Goal: Transaction & Acquisition: Purchase product/service

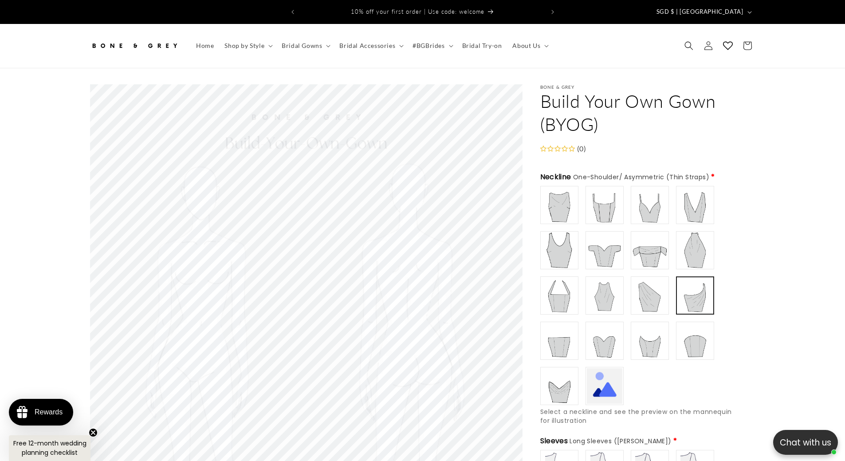
type input "**********"
click at [564, 192] on img at bounding box center [559, 204] width 35 height 35
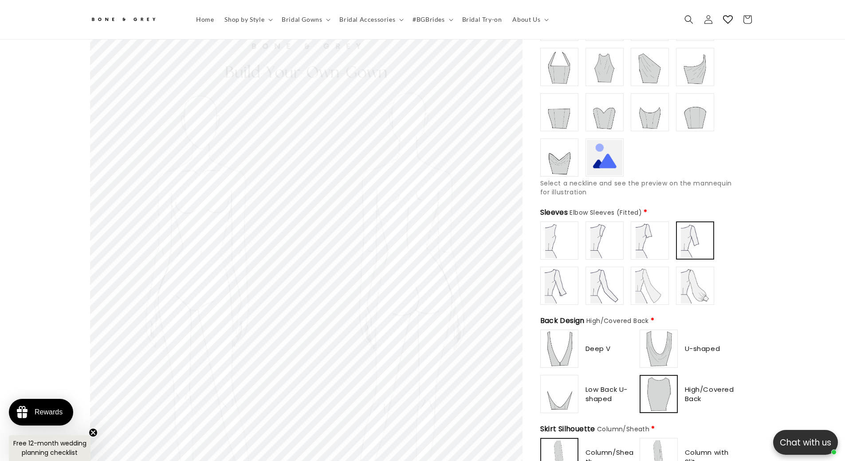
scroll to position [217, 0]
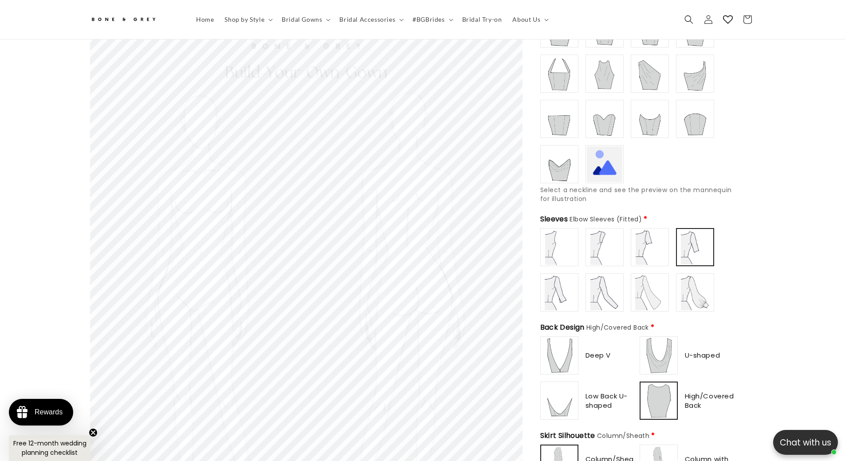
type input "**********"
click at [558, 234] on img at bounding box center [559, 246] width 35 height 35
type input "**********"
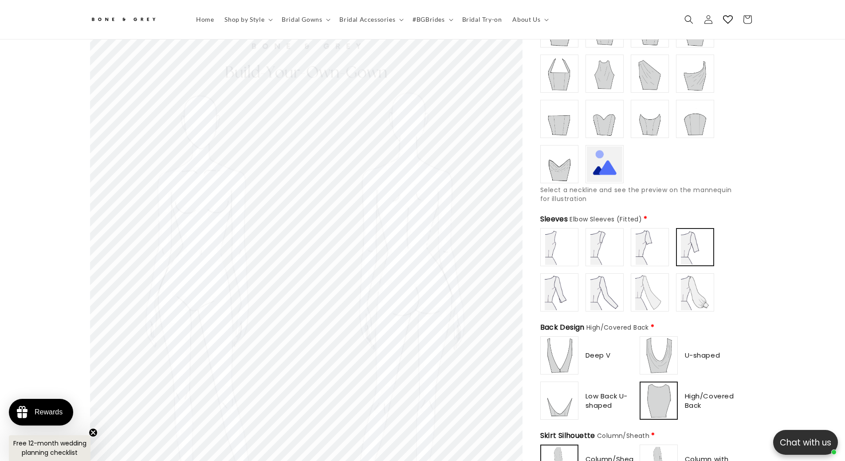
click at [565, 252] on img at bounding box center [559, 246] width 35 height 35
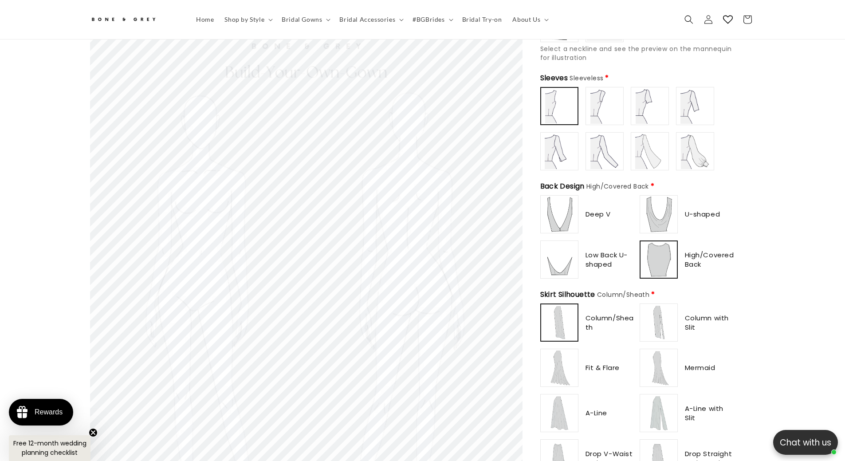
scroll to position [350, 0]
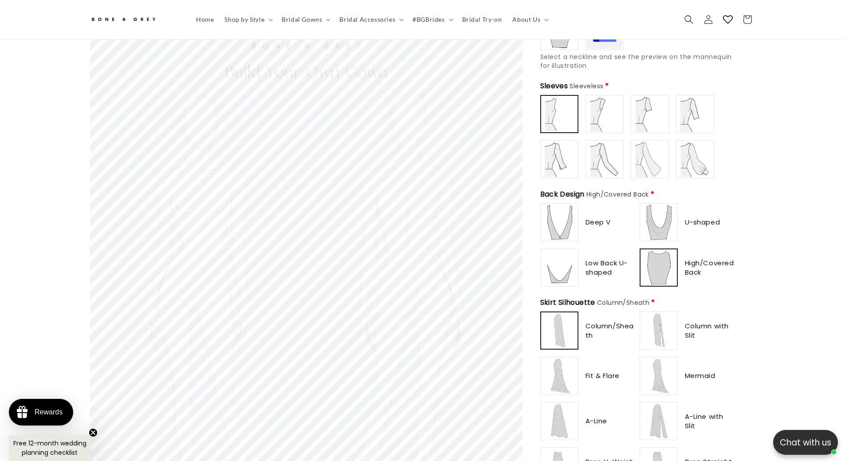
click at [563, 327] on img at bounding box center [559, 330] width 35 height 35
type input "**********"
click at [567, 319] on img at bounding box center [559, 330] width 35 height 35
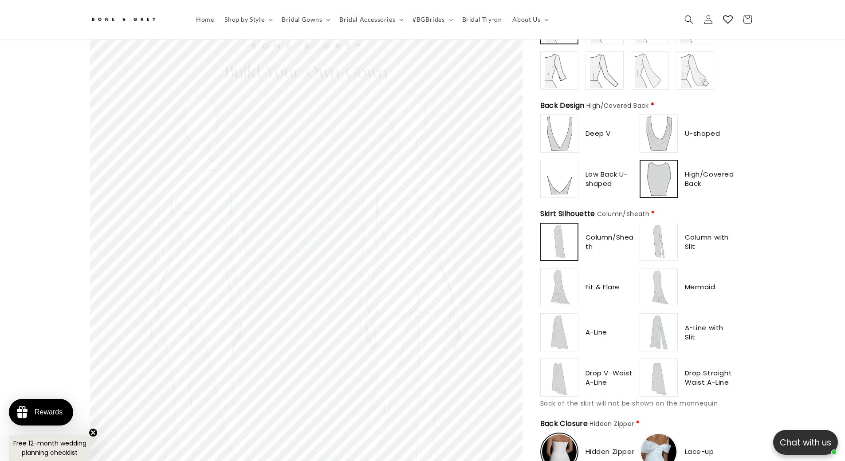
scroll to position [0, 244]
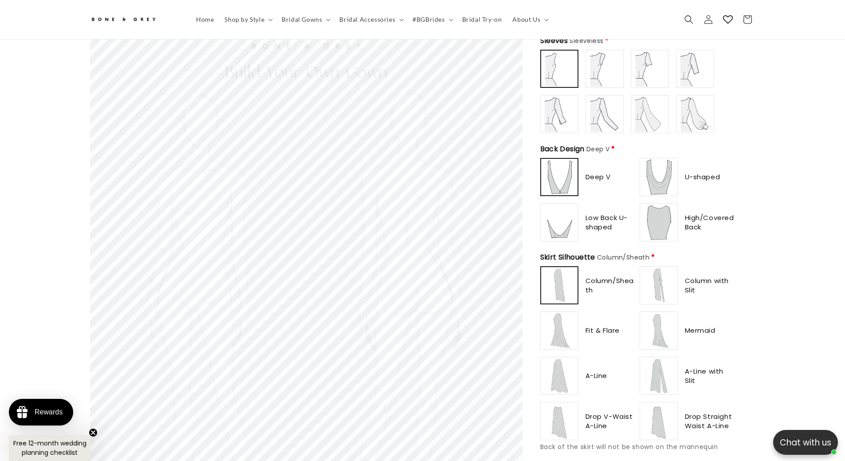
scroll to position [394, 0]
click at [658, 284] on img at bounding box center [658, 285] width 35 height 35
type input "**********"
click at [563, 276] on img at bounding box center [559, 285] width 35 height 35
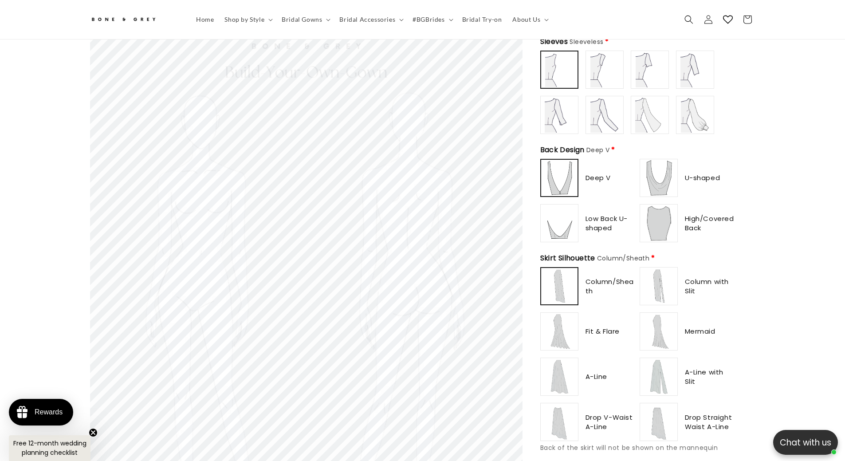
scroll to position [0, 0]
click at [557, 275] on img at bounding box center [559, 286] width 35 height 35
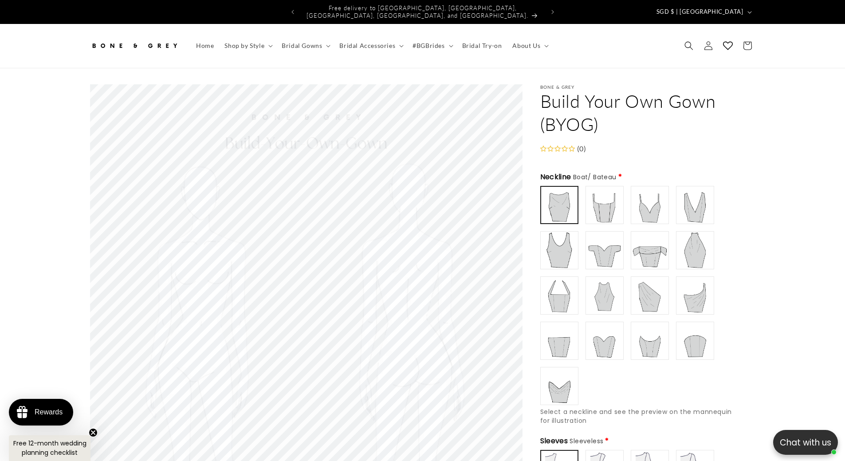
click at [574, 191] on img at bounding box center [559, 205] width 35 height 35
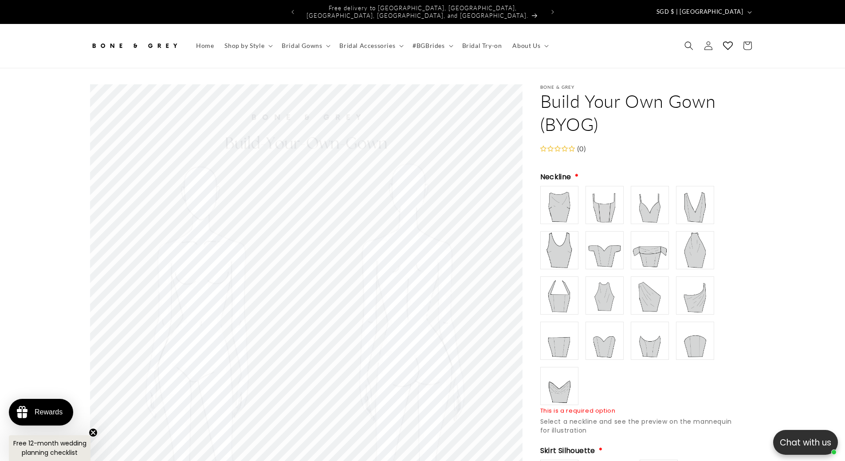
click at [595, 200] on img at bounding box center [604, 204] width 35 height 35
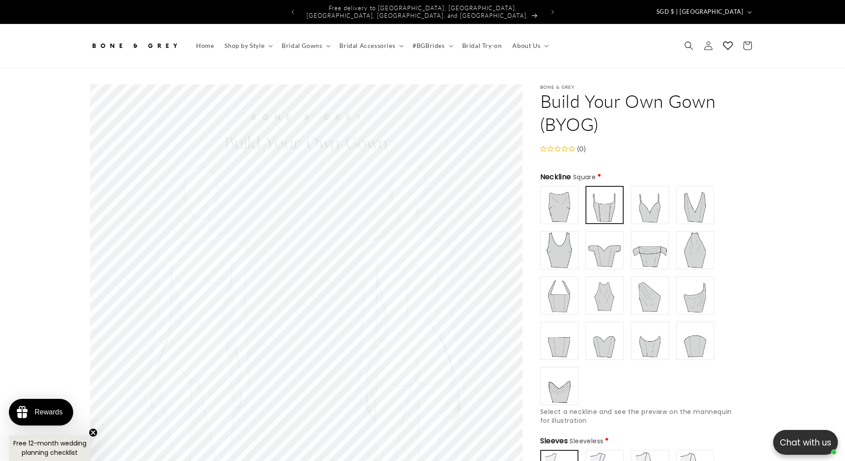
type input "**********"
click at [571, 209] on img at bounding box center [559, 204] width 35 height 35
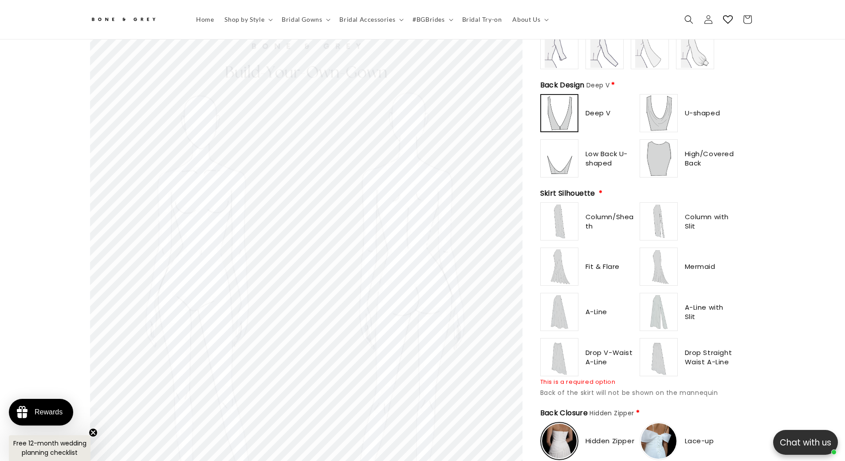
scroll to position [483, 0]
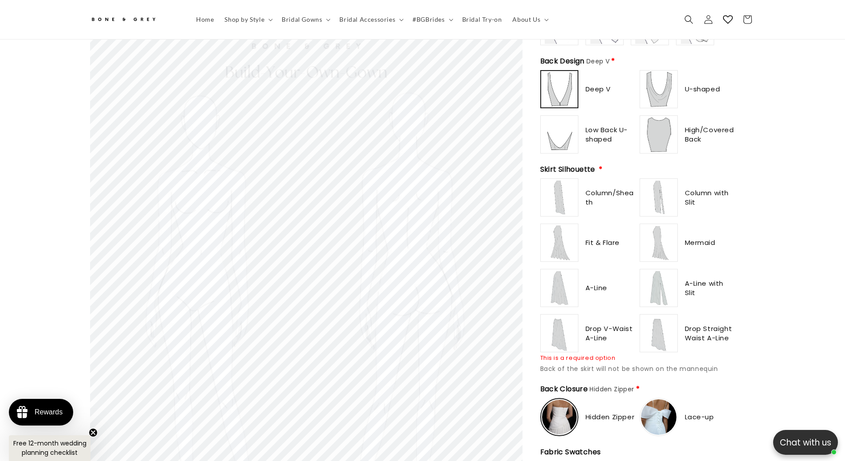
type input "**********"
click at [561, 193] on img at bounding box center [559, 197] width 35 height 35
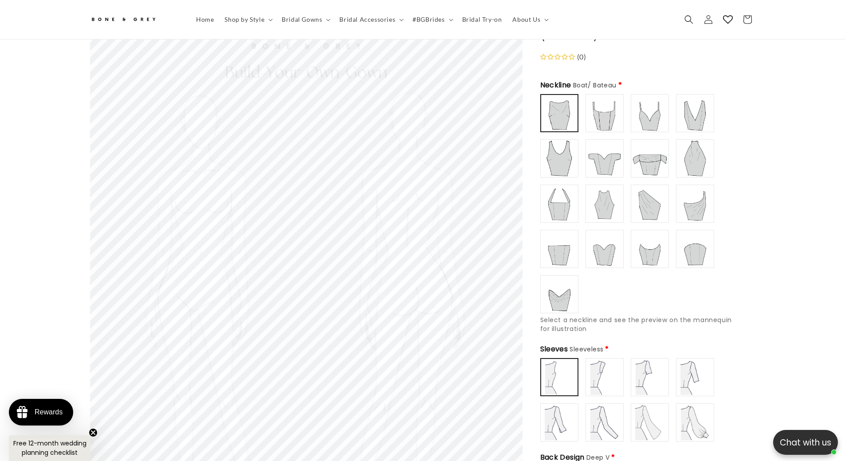
scroll to position [84, 0]
click at [604, 118] on img at bounding box center [604, 115] width 35 height 35
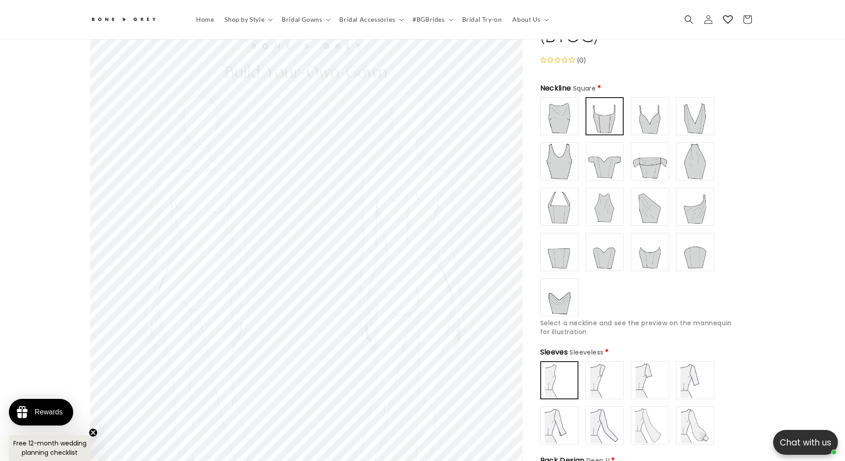
click at [638, 114] on img at bounding box center [649, 115] width 35 height 35
click at [688, 117] on img at bounding box center [694, 115] width 35 height 35
click at [552, 159] on img at bounding box center [559, 161] width 35 height 35
click at [597, 165] on img at bounding box center [604, 161] width 35 height 35
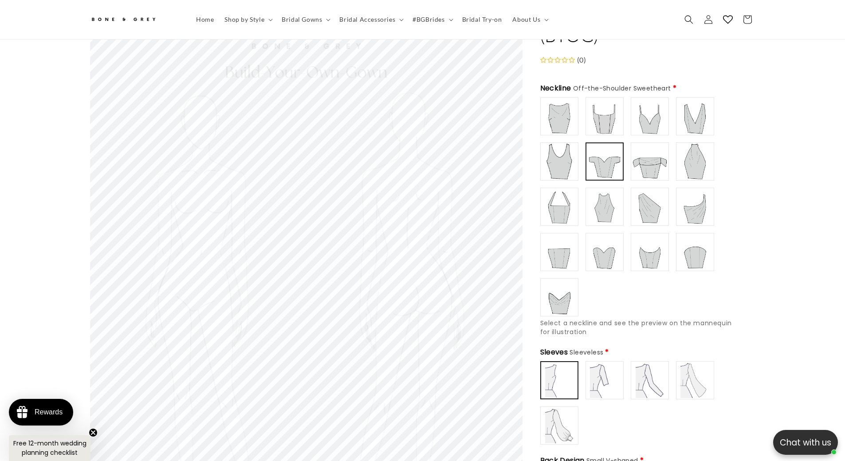
click at [649, 161] on img at bounding box center [649, 161] width 35 height 35
click at [687, 164] on img at bounding box center [694, 161] width 35 height 35
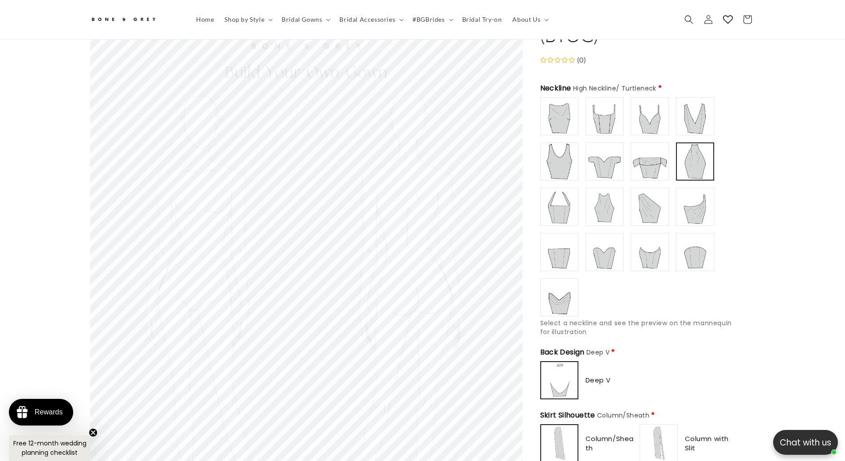
scroll to position [0, 244]
click at [563, 203] on img at bounding box center [559, 206] width 35 height 35
click at [610, 207] on img at bounding box center [604, 206] width 35 height 35
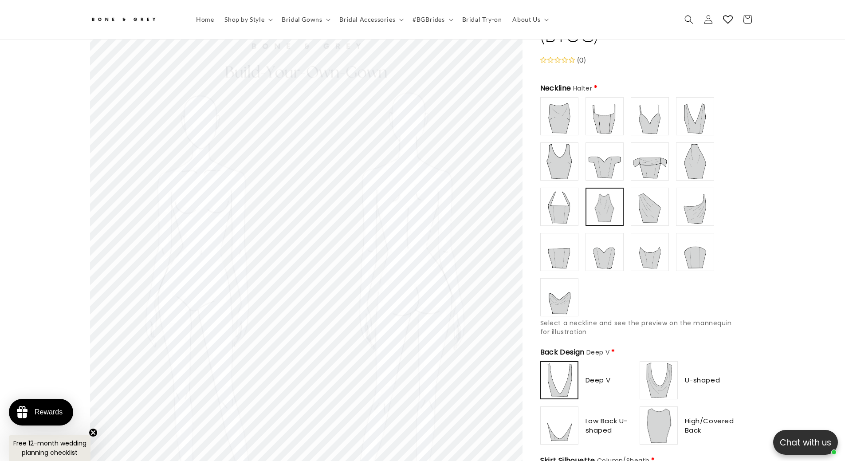
click at [647, 205] on img at bounding box center [649, 206] width 35 height 35
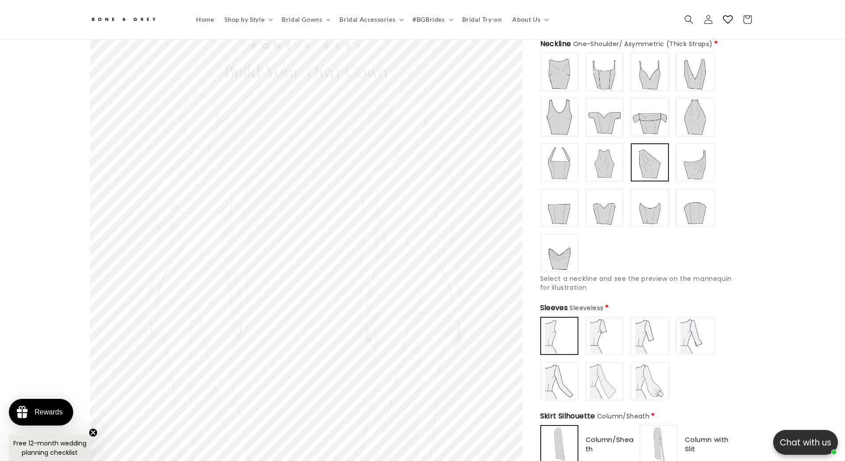
scroll to position [0, 0]
click at [695, 159] on img at bounding box center [694, 162] width 35 height 35
click at [558, 209] on img at bounding box center [559, 207] width 35 height 35
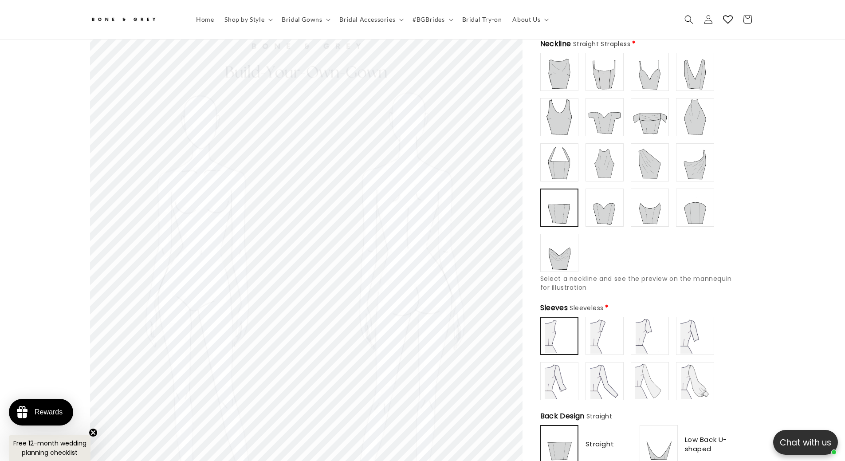
click at [592, 203] on img at bounding box center [604, 207] width 35 height 35
click at [635, 212] on img at bounding box center [649, 207] width 35 height 35
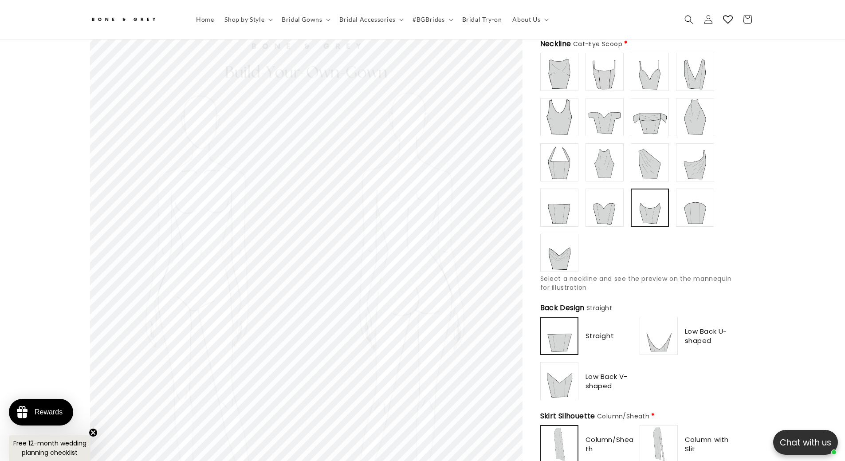
click at [683, 210] on img at bounding box center [694, 207] width 35 height 35
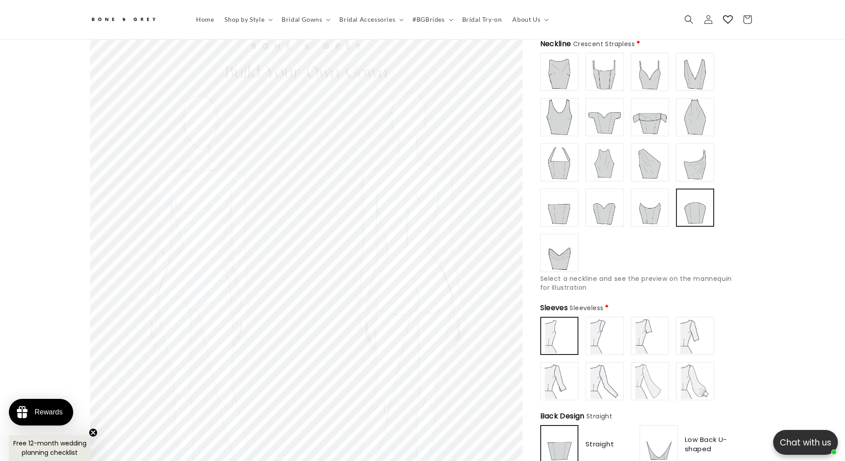
type input "**********"
click at [549, 245] on img at bounding box center [559, 252] width 35 height 35
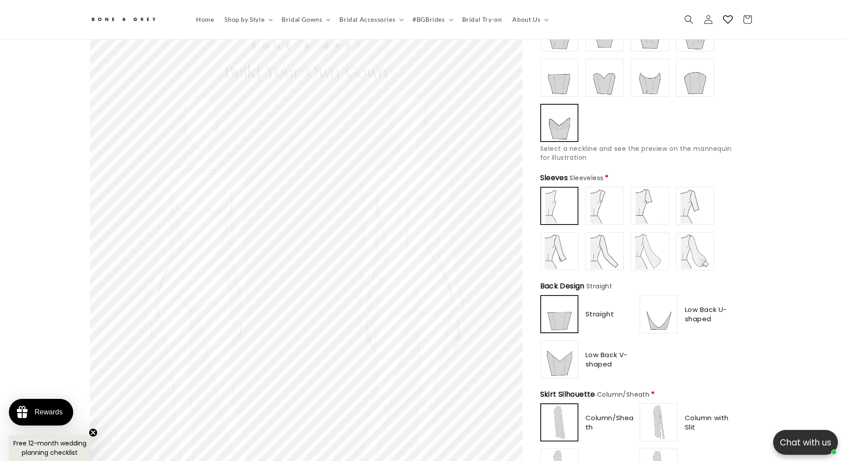
scroll to position [261, 0]
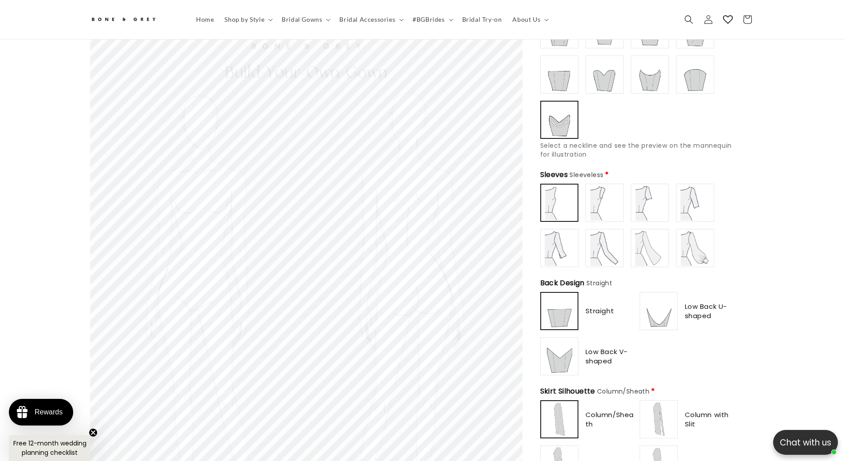
click at [607, 200] on img at bounding box center [604, 202] width 35 height 35
click at [645, 199] on img at bounding box center [649, 202] width 35 height 35
click at [685, 205] on img at bounding box center [694, 202] width 35 height 35
click at [559, 240] on img at bounding box center [559, 247] width 35 height 35
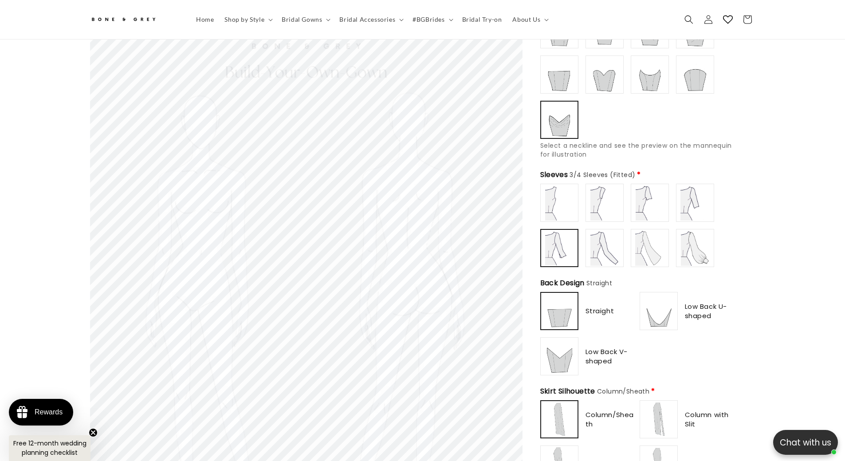
scroll to position [0, 0]
click at [597, 243] on img at bounding box center [604, 247] width 35 height 35
click at [649, 244] on img at bounding box center [649, 247] width 35 height 35
type input "**********"
click at [693, 250] on img at bounding box center [694, 247] width 35 height 35
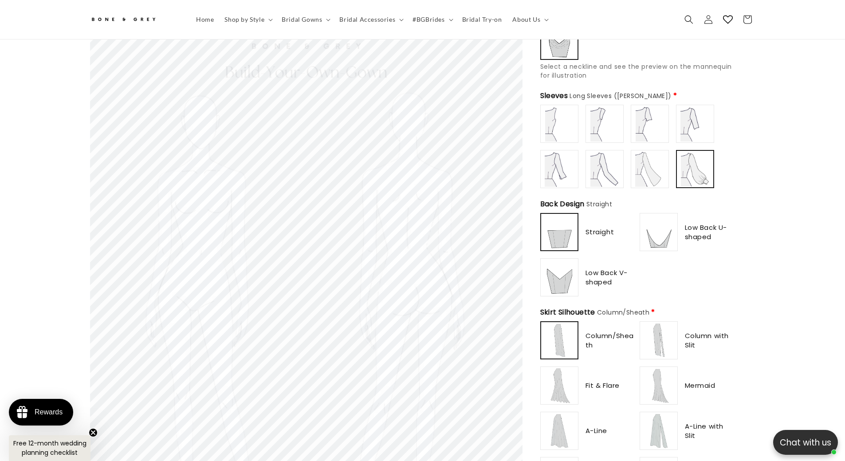
scroll to position [350, 0]
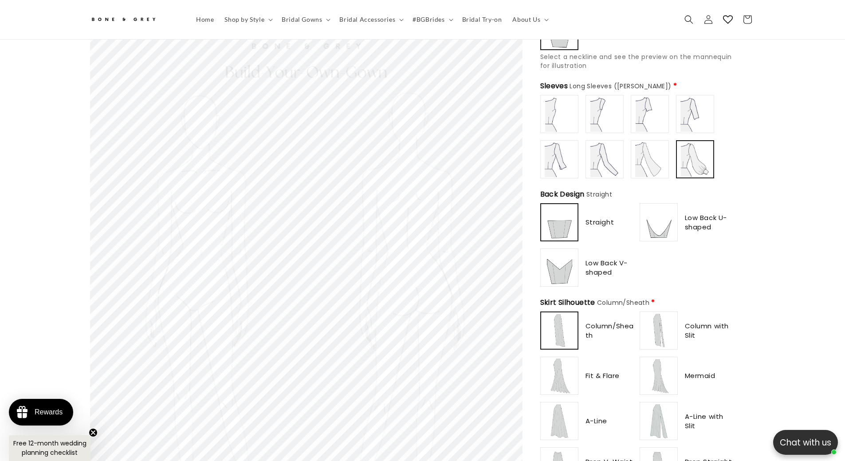
click at [560, 228] on img at bounding box center [559, 222] width 35 height 35
click at [659, 220] on img at bounding box center [658, 222] width 35 height 35
click at [559, 266] on img at bounding box center [559, 267] width 35 height 35
type input "********"
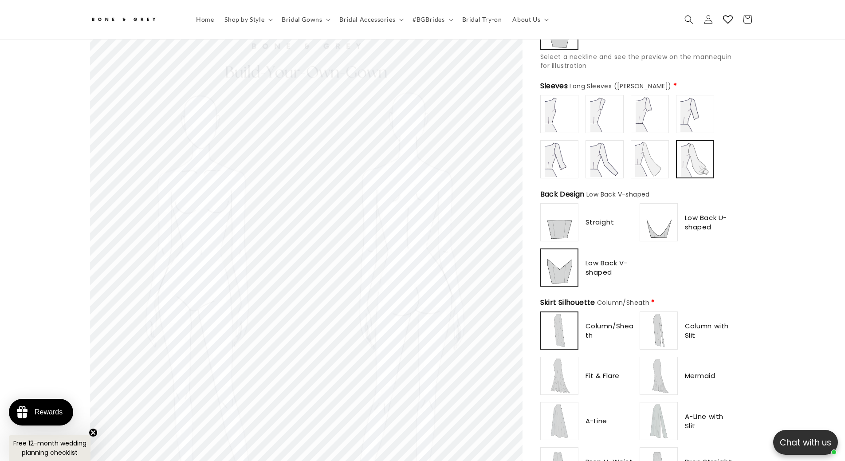
click at [556, 224] on img at bounding box center [559, 222] width 35 height 35
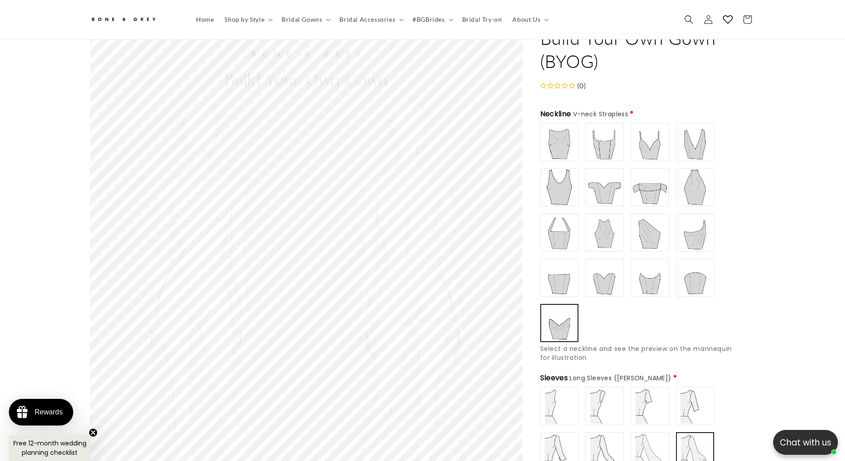
scroll to position [39, 0]
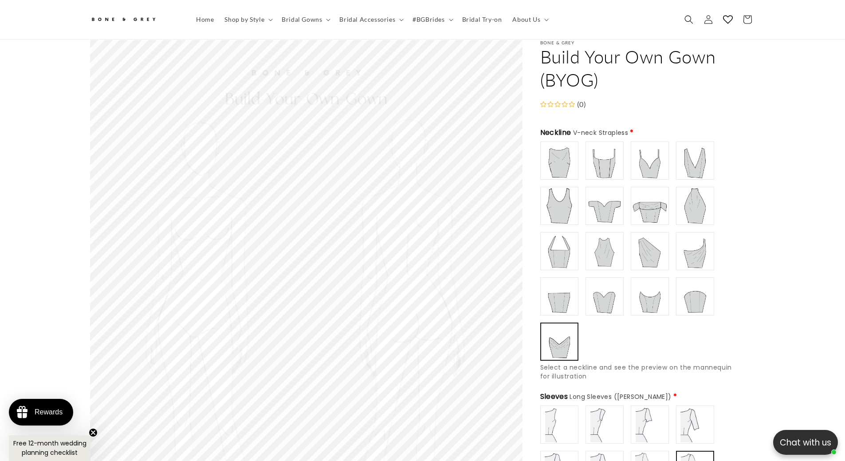
click at [558, 177] on div "Boat/ Bateau" at bounding box center [637, 251] width 195 height 219
type input "**********"
click at [556, 161] on img at bounding box center [559, 160] width 35 height 35
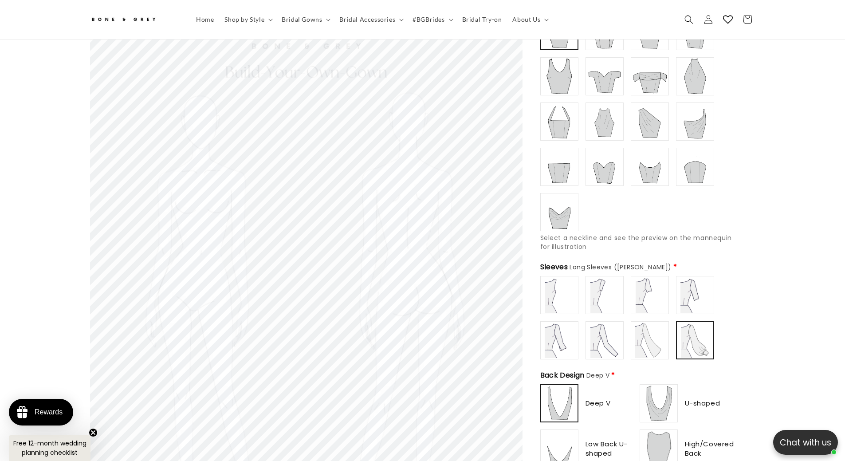
scroll to position [173, 0]
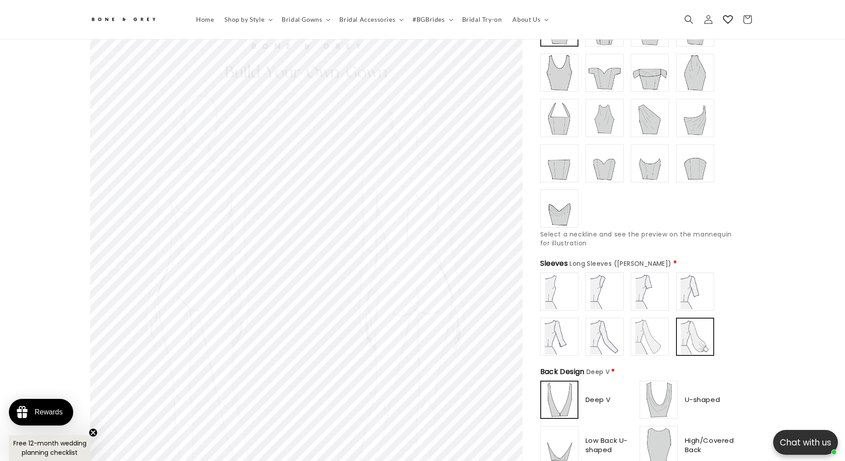
type input "**********"
click at [550, 285] on img at bounding box center [559, 291] width 35 height 35
click at [572, 66] on img at bounding box center [559, 72] width 35 height 35
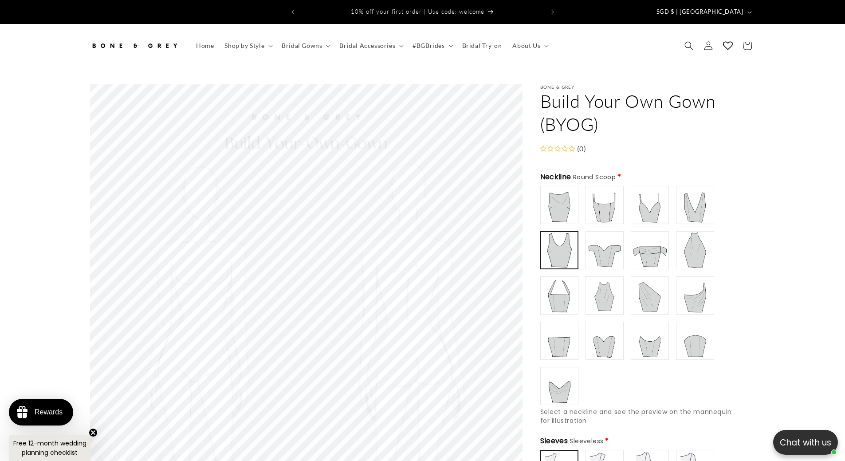
type input "**********"
click at [569, 196] on img at bounding box center [559, 204] width 35 height 35
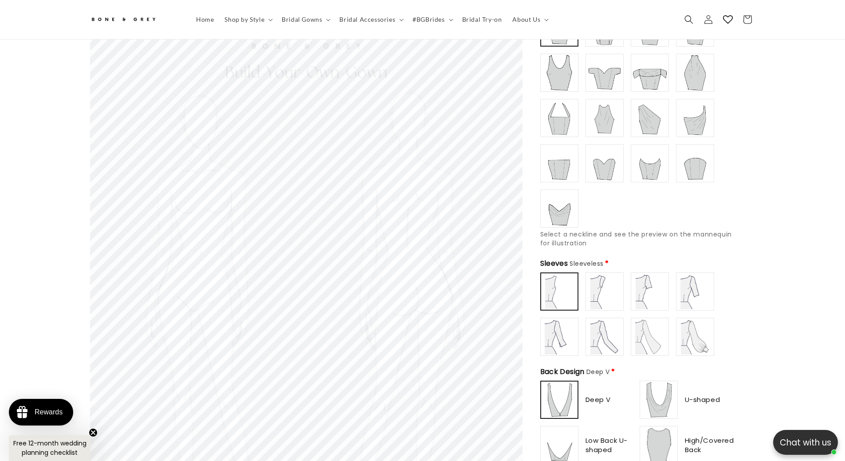
scroll to position [0, 244]
click at [599, 286] on img at bounding box center [604, 291] width 35 height 35
click at [657, 284] on img at bounding box center [649, 291] width 35 height 35
click at [688, 289] on img at bounding box center [694, 291] width 35 height 35
click at [555, 332] on img at bounding box center [559, 336] width 35 height 35
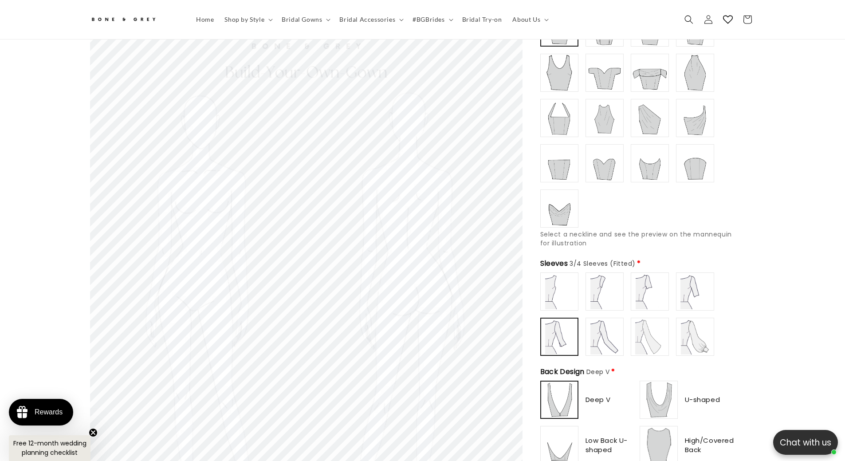
click at [595, 332] on img at bounding box center [604, 336] width 35 height 35
click at [650, 331] on img at bounding box center [649, 336] width 35 height 35
type input "**********"
click at [689, 331] on img at bounding box center [694, 336] width 35 height 35
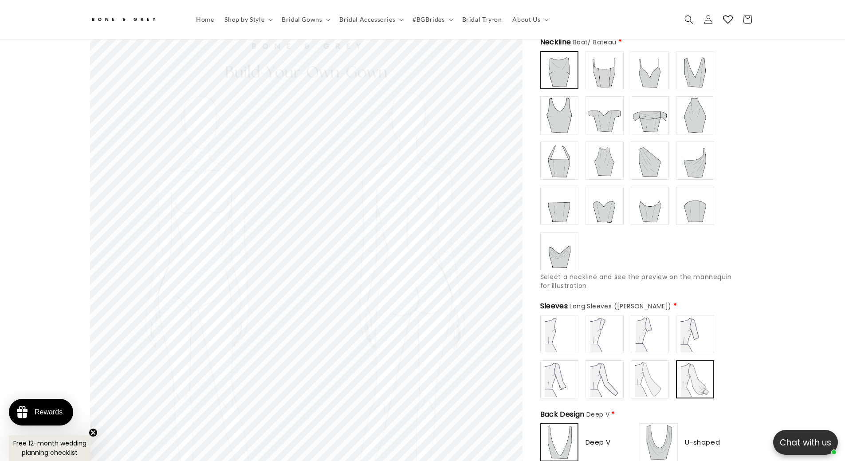
scroll to position [128, 0]
type input "******"
click at [609, 78] on img at bounding box center [604, 71] width 35 height 35
drag, startPoint x: 567, startPoint y: 332, endPoint x: 572, endPoint y: 329, distance: 5.4
click at [568, 331] on img at bounding box center [559, 335] width 35 height 35
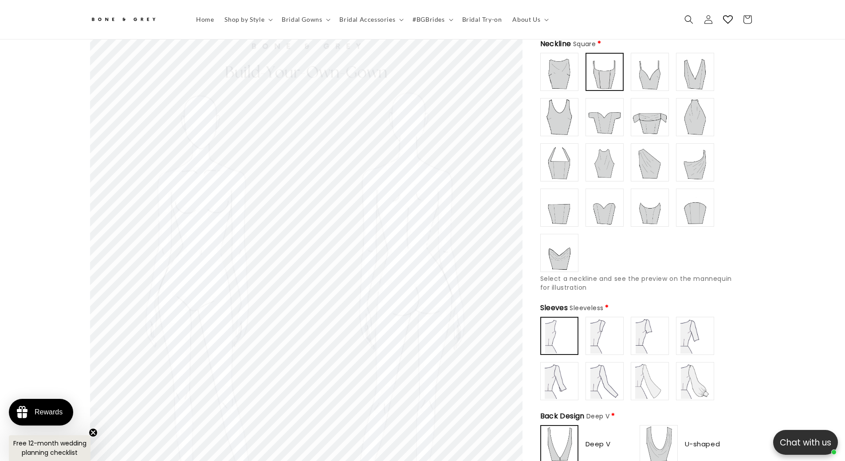
click at [611, 326] on img at bounding box center [604, 335] width 35 height 35
click at [657, 327] on img at bounding box center [649, 335] width 35 height 35
click at [694, 335] on img at bounding box center [694, 335] width 35 height 35
click at [567, 325] on img at bounding box center [559, 335] width 35 height 35
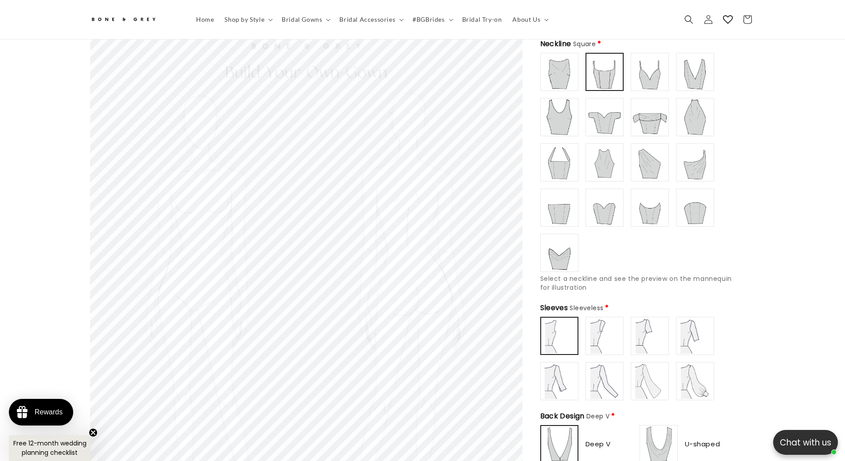
type input "**********"
click at [598, 325] on img at bounding box center [604, 335] width 35 height 35
type input "**********"
click at [564, 68] on img at bounding box center [559, 71] width 35 height 35
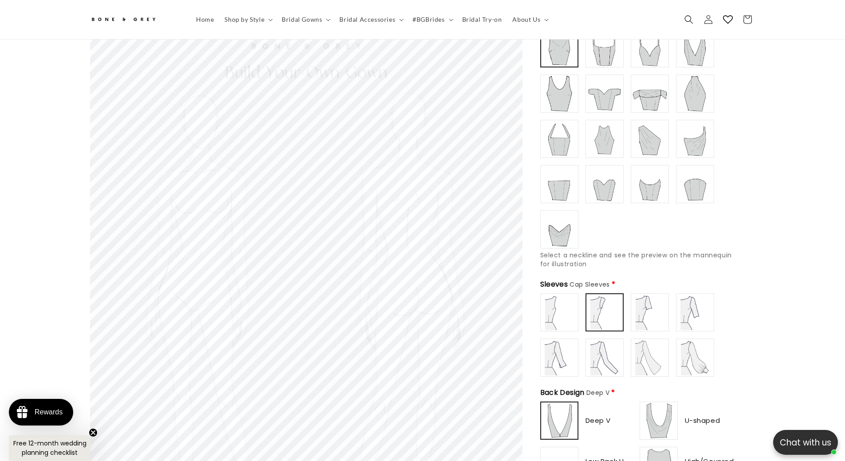
scroll to position [217, 0]
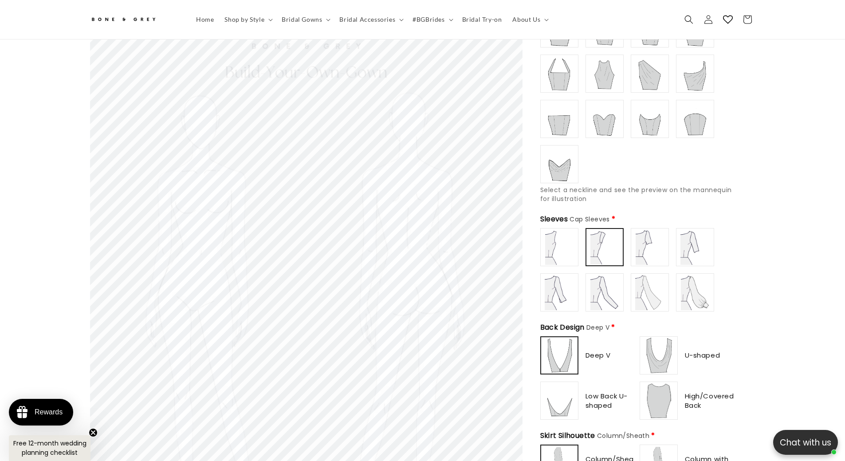
type input "**********"
click at [559, 239] on img at bounding box center [559, 246] width 35 height 35
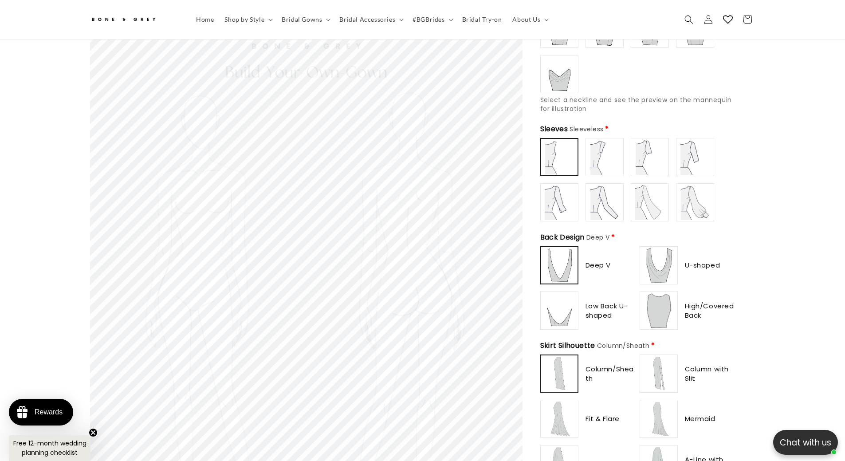
scroll to position [350, 0]
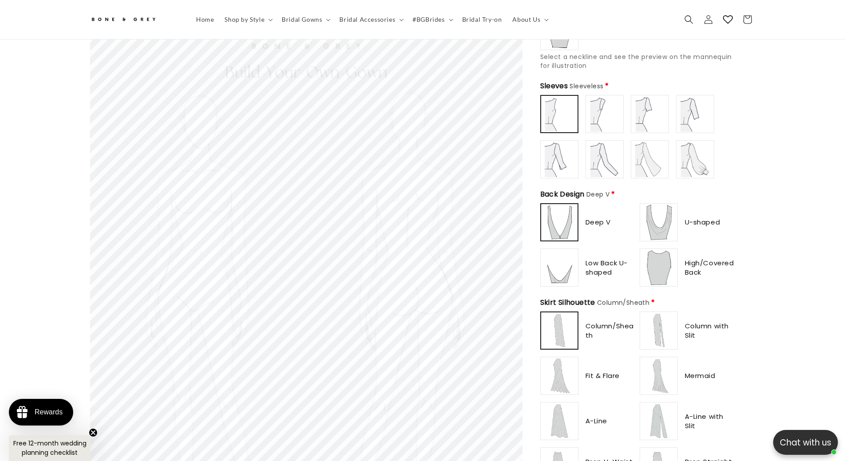
click at [653, 217] on img at bounding box center [658, 222] width 35 height 35
click at [564, 265] on img at bounding box center [559, 267] width 35 height 35
click at [673, 262] on img at bounding box center [658, 267] width 35 height 35
type input "******"
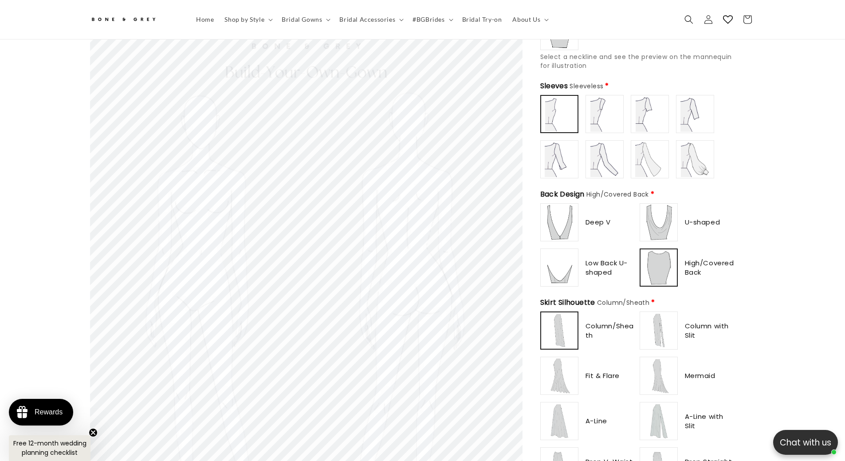
click at [553, 216] on img at bounding box center [559, 222] width 35 height 35
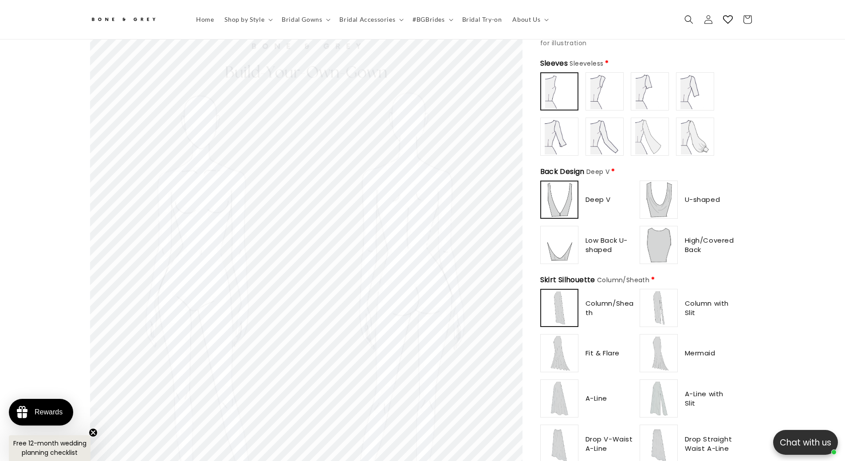
scroll to position [483, 0]
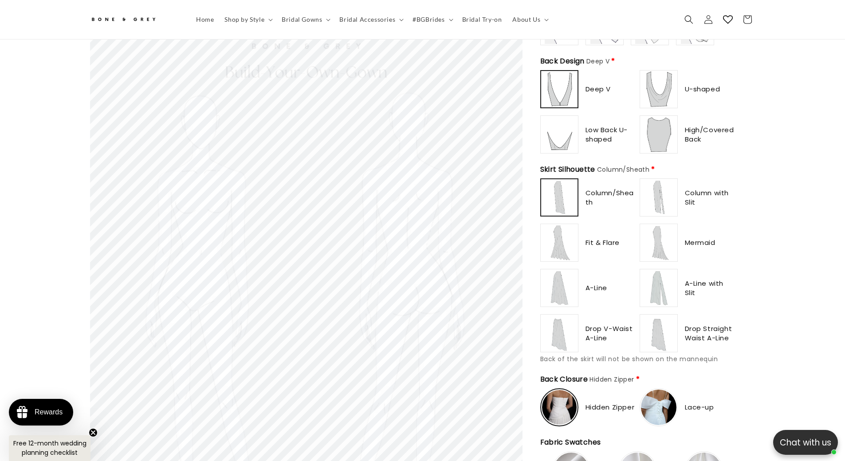
click at [566, 197] on img at bounding box center [559, 197] width 35 height 35
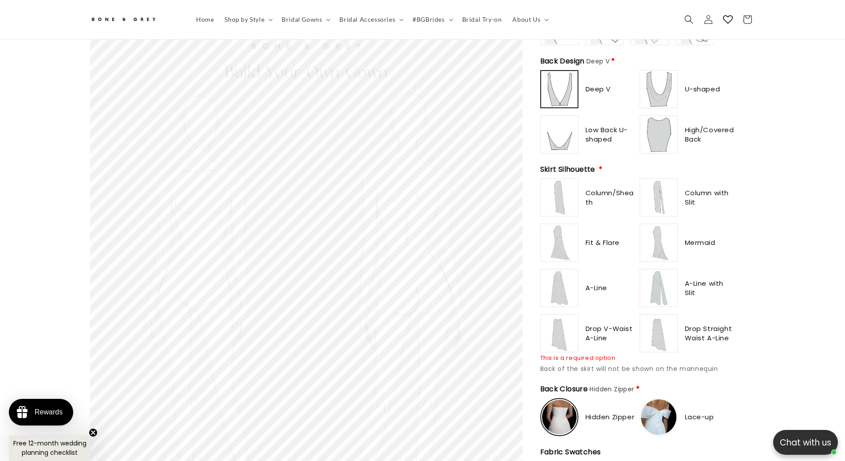
click at [564, 197] on img at bounding box center [559, 197] width 35 height 35
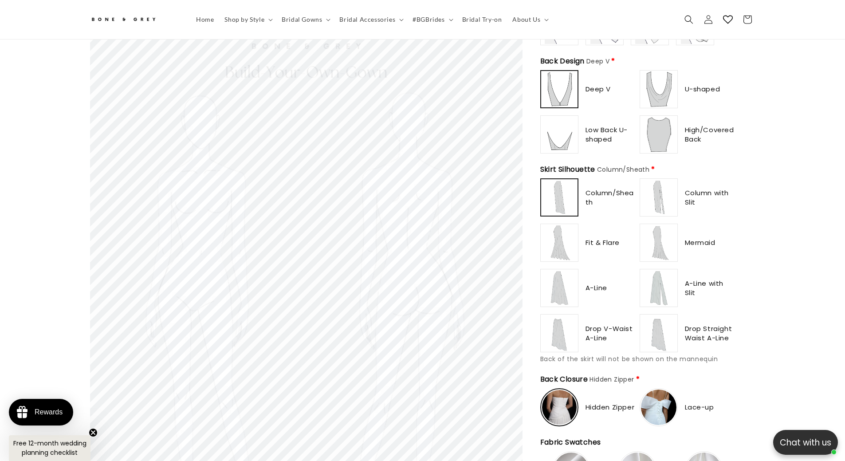
click at [664, 196] on img at bounding box center [658, 197] width 35 height 35
click at [559, 239] on img at bounding box center [559, 242] width 35 height 35
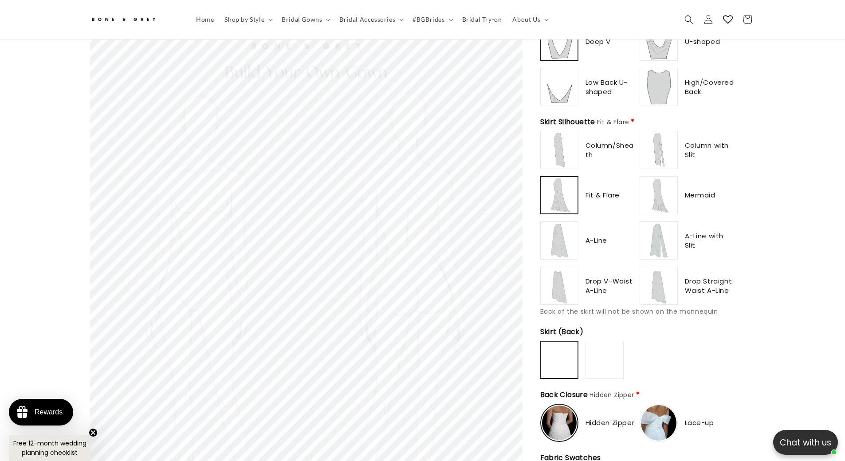
scroll to position [527, 0]
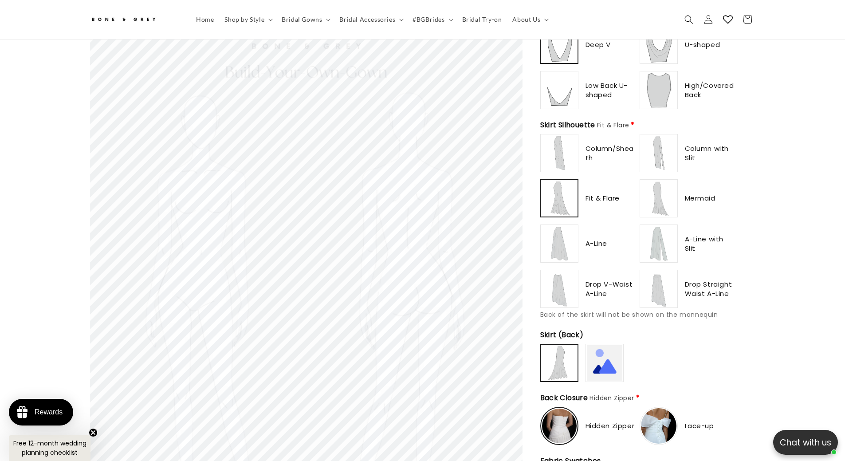
click at [657, 194] on img at bounding box center [658, 198] width 35 height 35
click at [557, 237] on img at bounding box center [559, 243] width 35 height 35
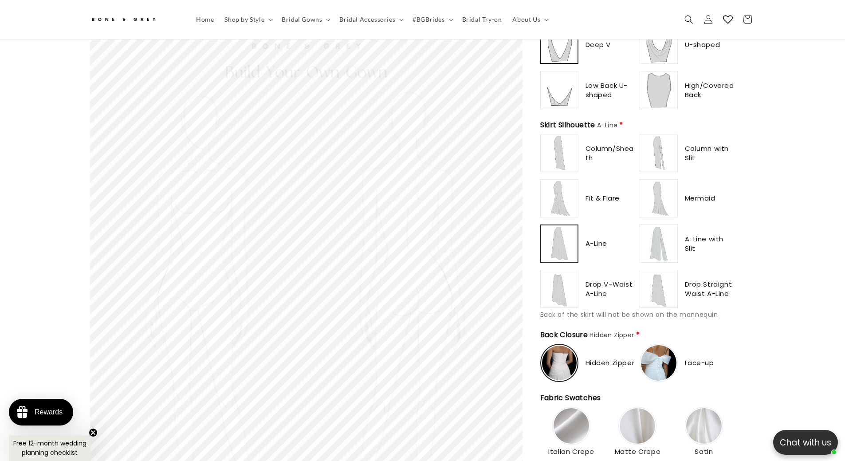
scroll to position [0, 0]
click at [664, 234] on img at bounding box center [658, 243] width 35 height 35
click at [567, 277] on img at bounding box center [559, 288] width 35 height 35
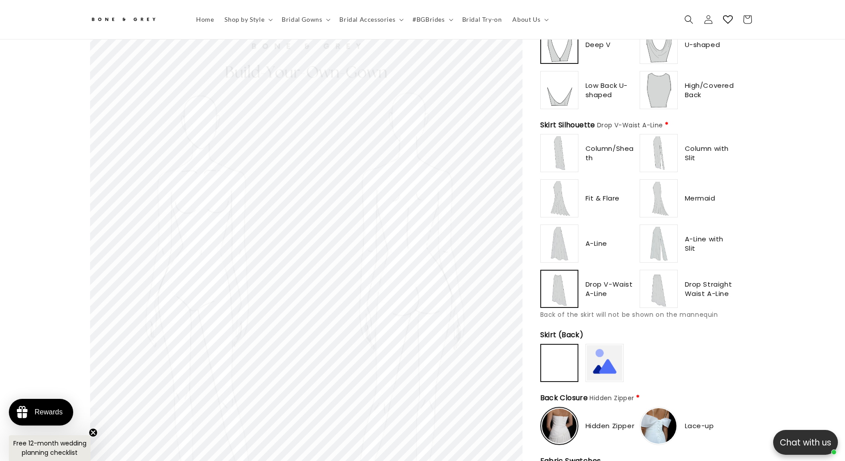
click at [667, 284] on img at bounding box center [658, 288] width 35 height 35
click at [557, 295] on img at bounding box center [559, 288] width 35 height 35
click at [654, 242] on img at bounding box center [658, 243] width 35 height 35
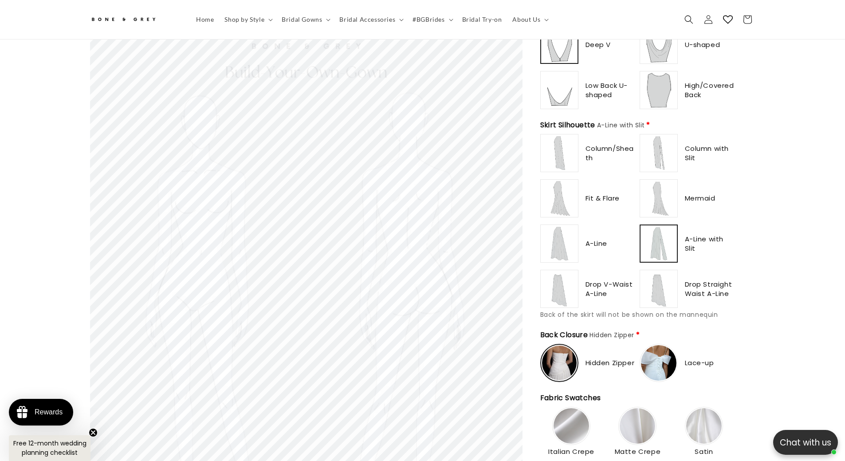
click at [668, 189] on img at bounding box center [658, 198] width 35 height 35
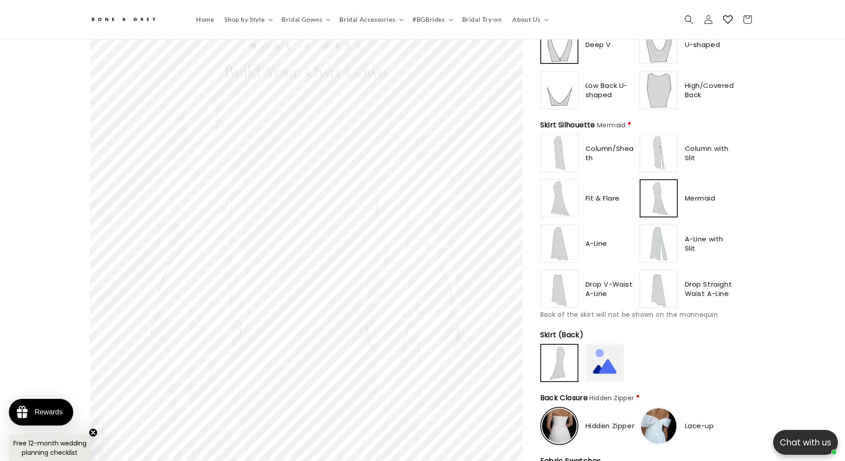
scroll to position [0, 244]
click at [554, 199] on img at bounding box center [559, 198] width 35 height 35
click at [564, 146] on img at bounding box center [559, 152] width 35 height 35
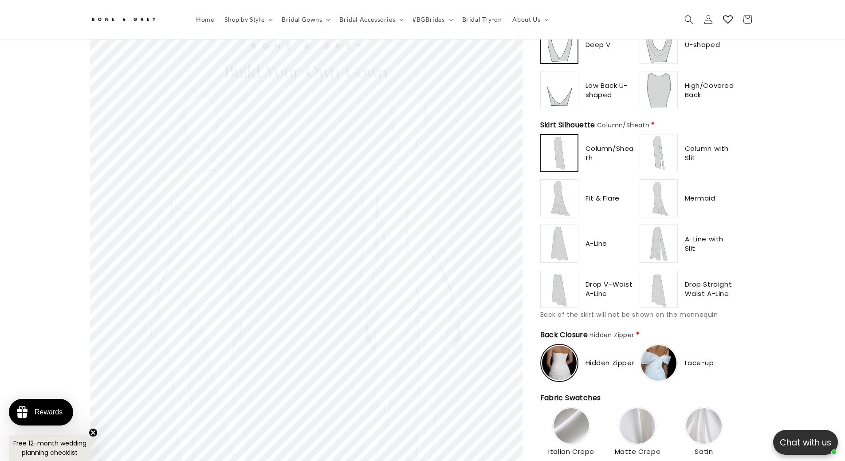
scroll to position [0, 0]
click at [665, 149] on img at bounding box center [658, 152] width 35 height 35
click at [568, 183] on img at bounding box center [559, 198] width 35 height 35
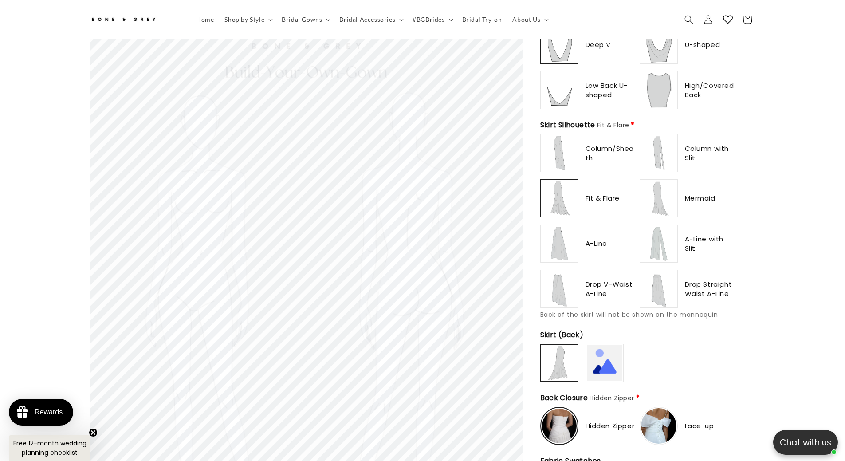
click at [653, 184] on img at bounding box center [658, 198] width 35 height 35
type input "**********"
click at [563, 196] on img at bounding box center [559, 198] width 35 height 35
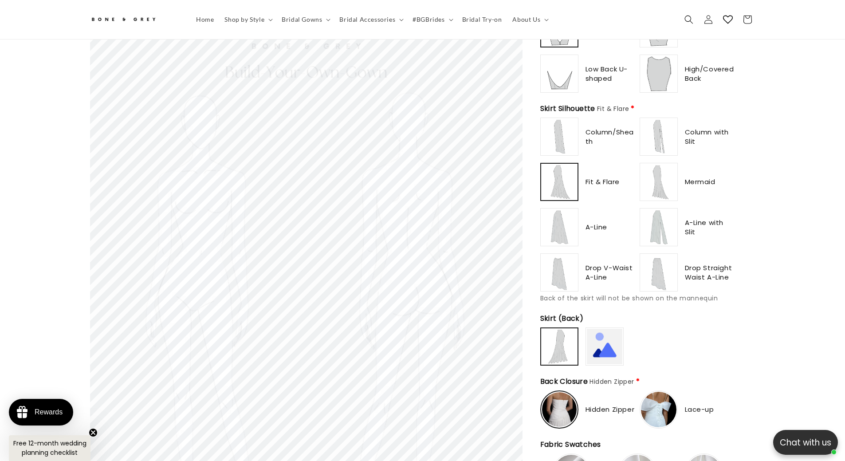
scroll to position [572, 0]
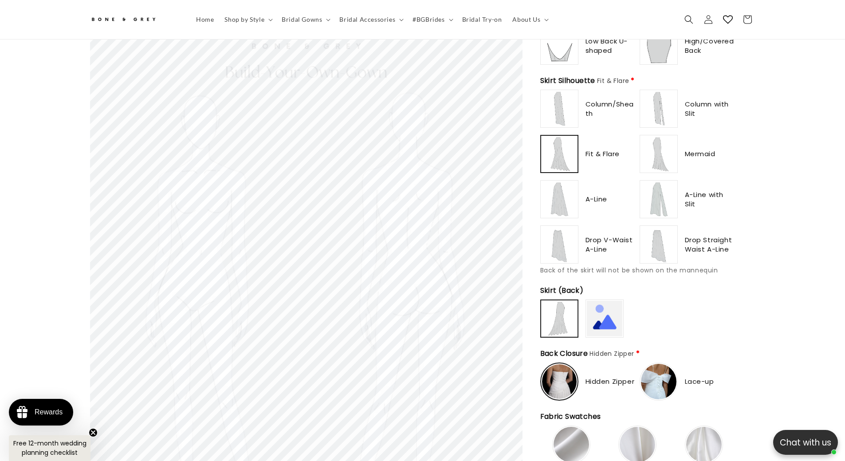
type input "********"
click at [603, 308] on img at bounding box center [604, 318] width 35 height 35
click at [661, 146] on img at bounding box center [658, 153] width 35 height 35
click at [569, 190] on img at bounding box center [559, 198] width 35 height 35
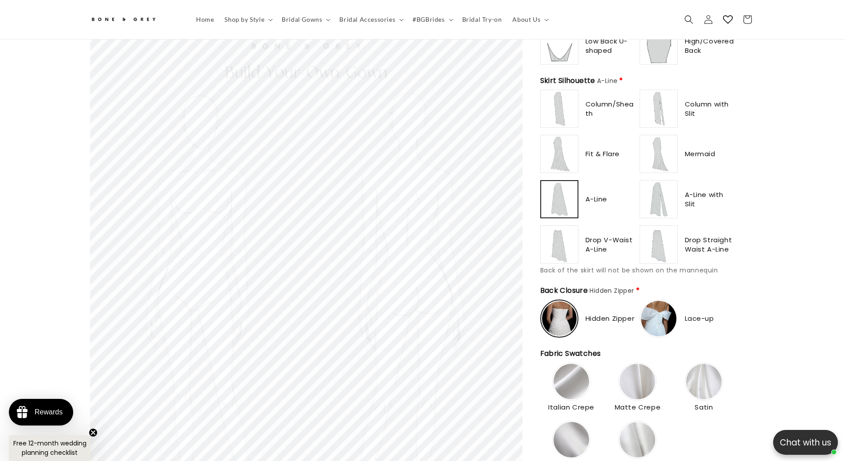
click at [661, 197] on img at bounding box center [658, 198] width 35 height 35
click at [566, 251] on img at bounding box center [559, 244] width 35 height 35
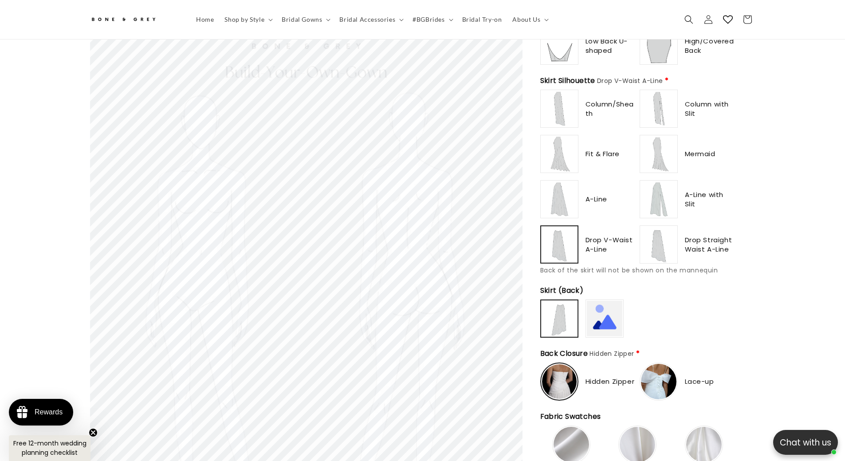
click at [660, 242] on img at bounding box center [658, 244] width 35 height 35
click at [662, 93] on img at bounding box center [658, 108] width 35 height 35
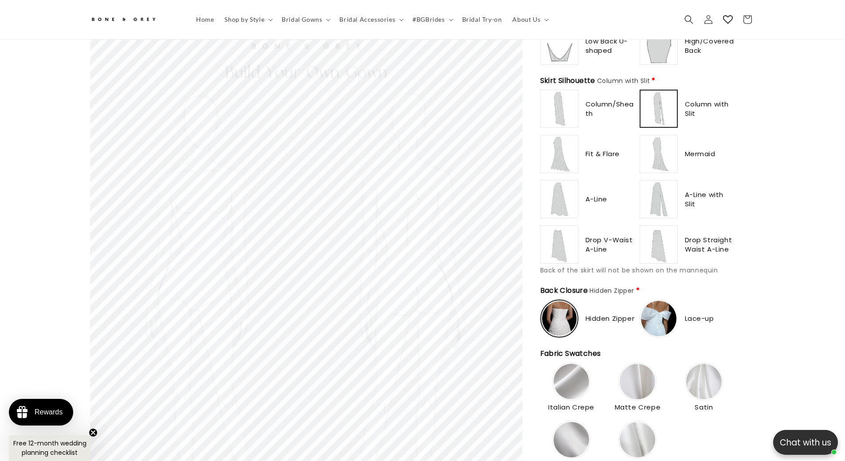
click at [563, 104] on img at bounding box center [559, 108] width 35 height 35
click at [668, 101] on img at bounding box center [658, 108] width 35 height 35
click at [558, 154] on img at bounding box center [559, 153] width 35 height 35
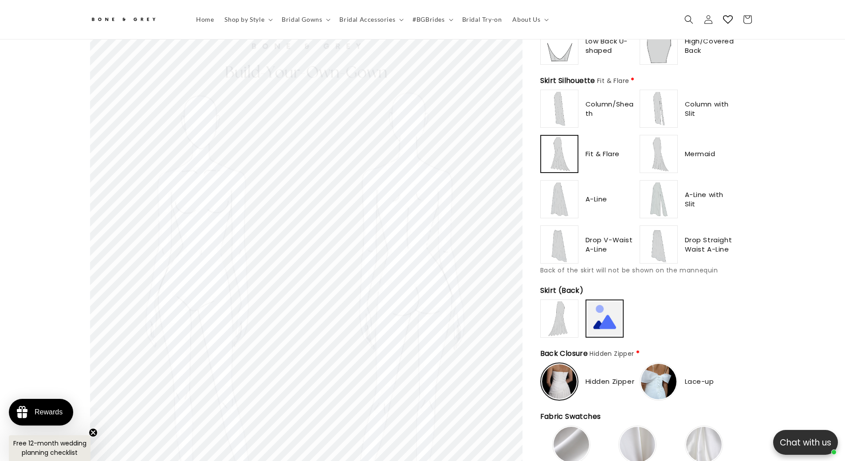
scroll to position [0, 488]
click at [659, 144] on img at bounding box center [658, 153] width 35 height 35
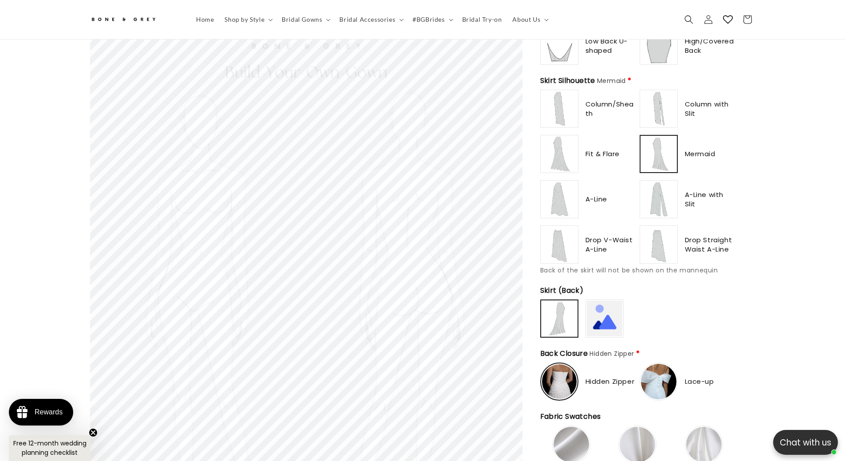
click at [563, 186] on img at bounding box center [559, 198] width 35 height 35
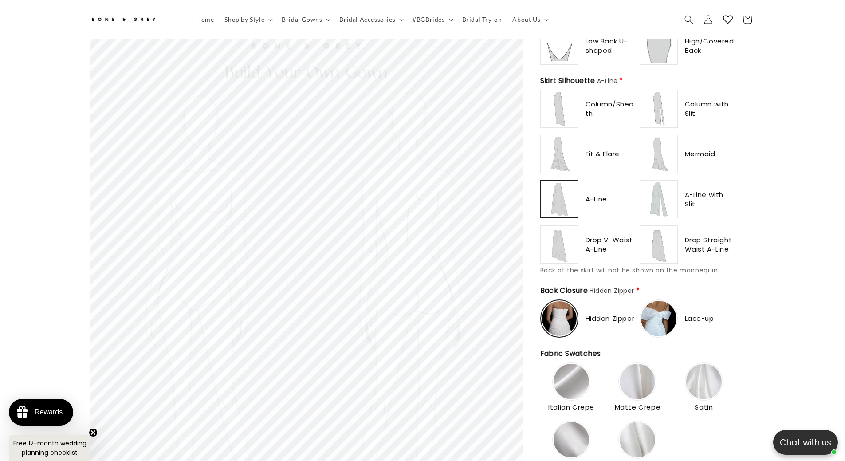
type input "**********"
click at [657, 192] on img at bounding box center [658, 198] width 35 height 35
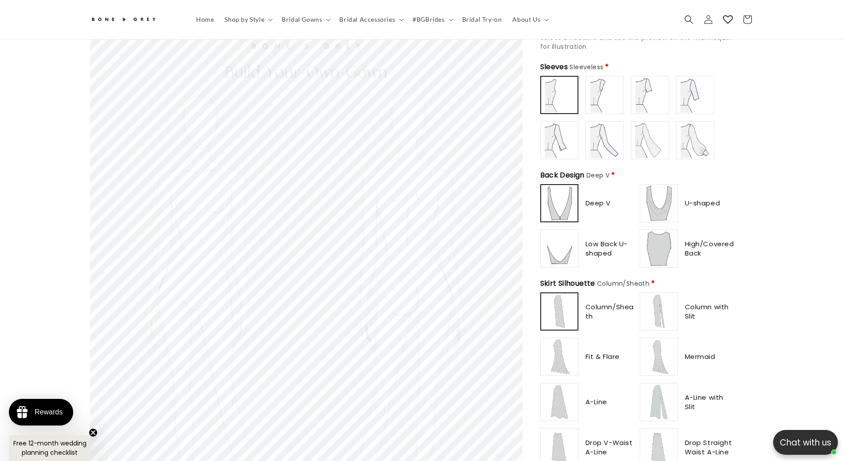
scroll to position [439, 0]
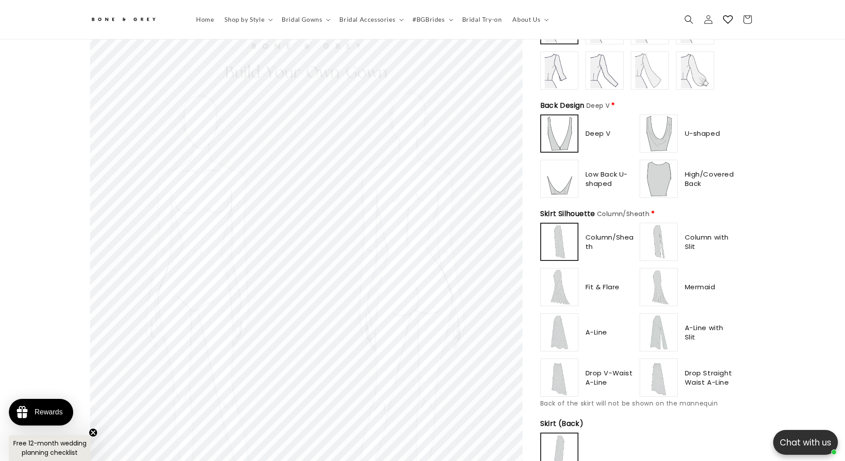
click at [661, 236] on img at bounding box center [658, 241] width 35 height 35
click at [568, 279] on img at bounding box center [559, 286] width 35 height 35
click at [661, 282] on img at bounding box center [658, 286] width 35 height 35
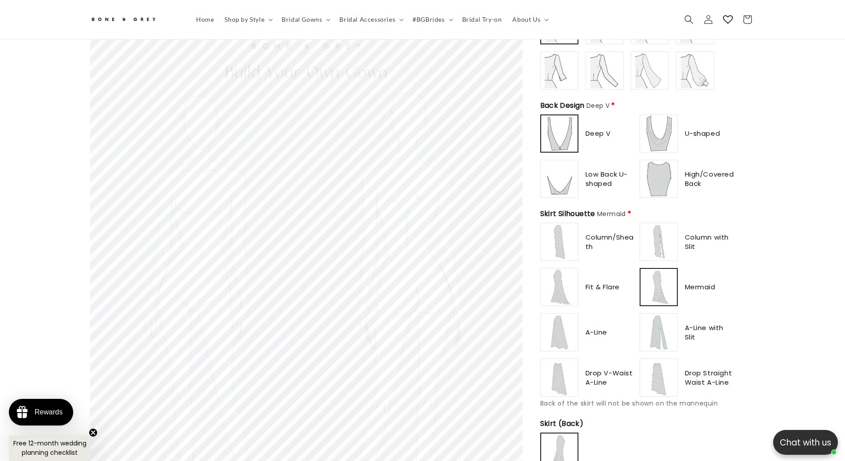
click at [563, 282] on img at bounding box center [559, 286] width 35 height 35
click at [645, 275] on img at bounding box center [658, 286] width 35 height 35
click at [649, 325] on img at bounding box center [658, 332] width 35 height 35
click at [551, 332] on img at bounding box center [559, 332] width 35 height 35
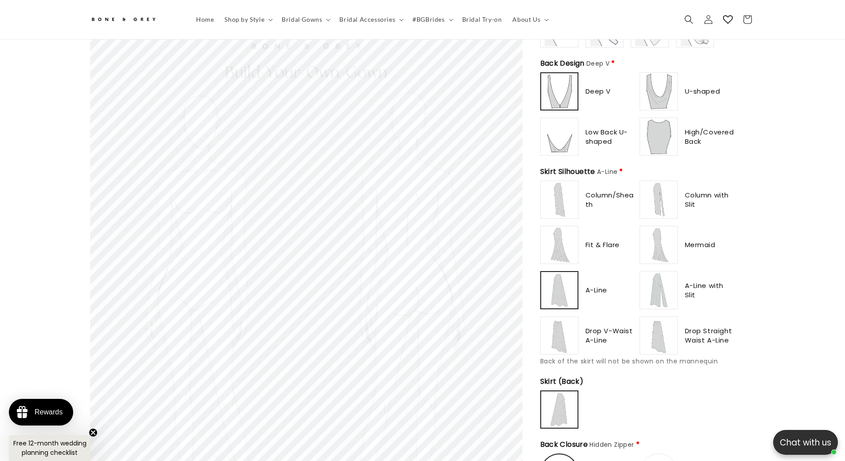
scroll to position [483, 0]
click at [561, 315] on img at bounding box center [559, 332] width 35 height 35
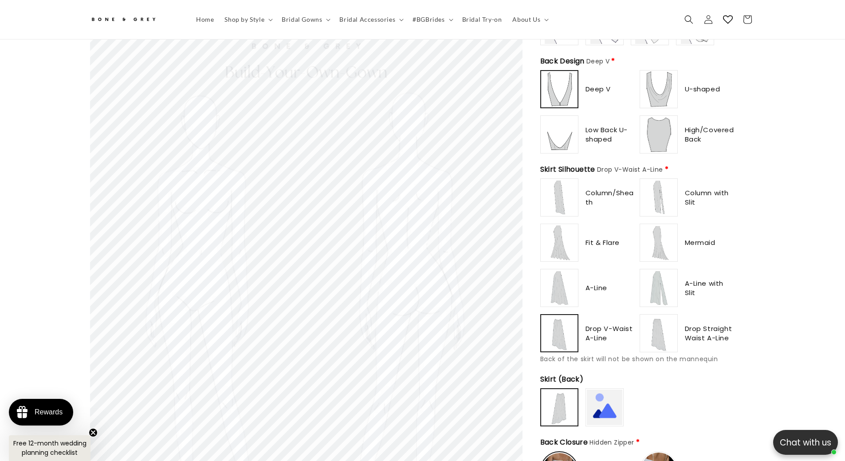
click at [668, 322] on img at bounding box center [658, 332] width 35 height 35
drag, startPoint x: 555, startPoint y: 322, endPoint x: 640, endPoint y: 326, distance: 84.4
click at [557, 322] on img at bounding box center [559, 332] width 35 height 35
click at [662, 324] on img at bounding box center [658, 332] width 35 height 35
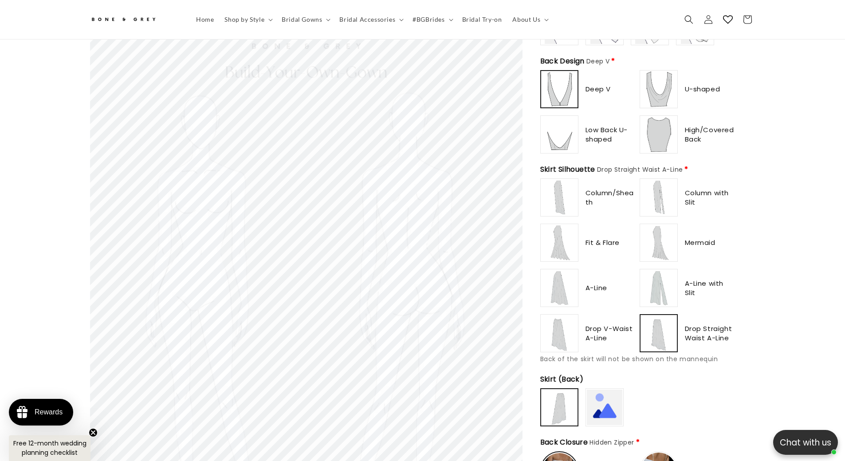
click at [557, 290] on img at bounding box center [559, 287] width 35 height 35
click at [661, 283] on img at bounding box center [658, 287] width 35 height 35
click at [659, 238] on img at bounding box center [658, 242] width 35 height 35
type input "**********"
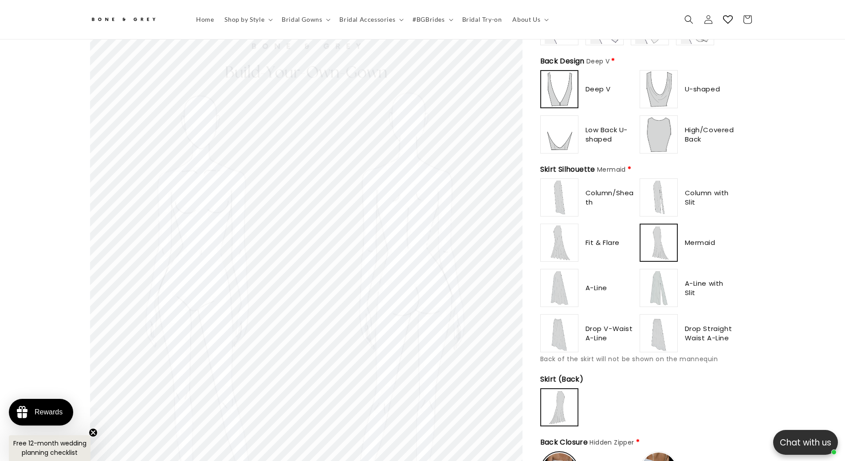
click at [563, 246] on img at bounding box center [559, 242] width 35 height 35
click at [626, 324] on span "Drop V-Waist A-Line" at bounding box center [611, 333] width 51 height 19
type input "**********"
click at [656, 325] on img at bounding box center [658, 332] width 35 height 35
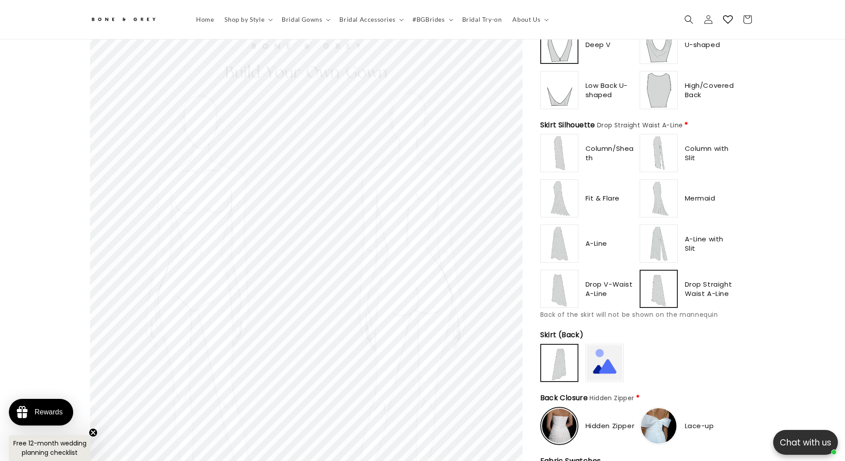
scroll to position [0, 488]
click at [655, 150] on img at bounding box center [658, 152] width 35 height 35
click at [558, 188] on img at bounding box center [559, 198] width 35 height 35
click at [653, 197] on img at bounding box center [658, 198] width 35 height 35
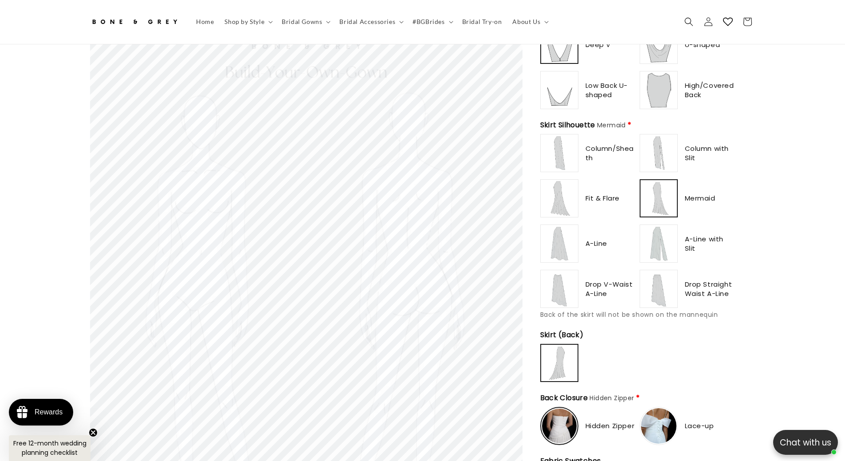
click at [560, 242] on img at bounding box center [559, 243] width 35 height 35
click at [668, 241] on img at bounding box center [658, 243] width 35 height 35
click at [563, 289] on img at bounding box center [559, 288] width 35 height 35
type input "**********"
click at [670, 286] on img at bounding box center [658, 288] width 35 height 35
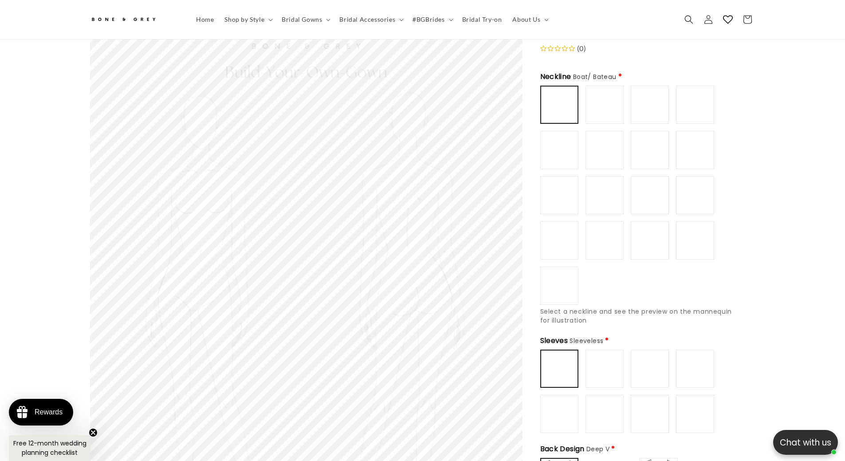
scroll to position [44, 0]
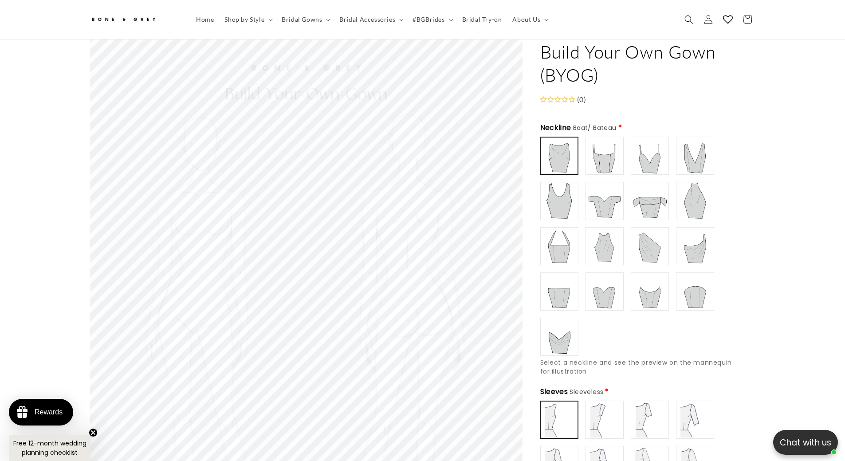
click at [607, 152] on img at bounding box center [604, 155] width 35 height 35
click at [640, 149] on img at bounding box center [649, 155] width 35 height 35
click at [689, 152] on img at bounding box center [694, 155] width 35 height 35
click at [553, 187] on img at bounding box center [559, 200] width 35 height 35
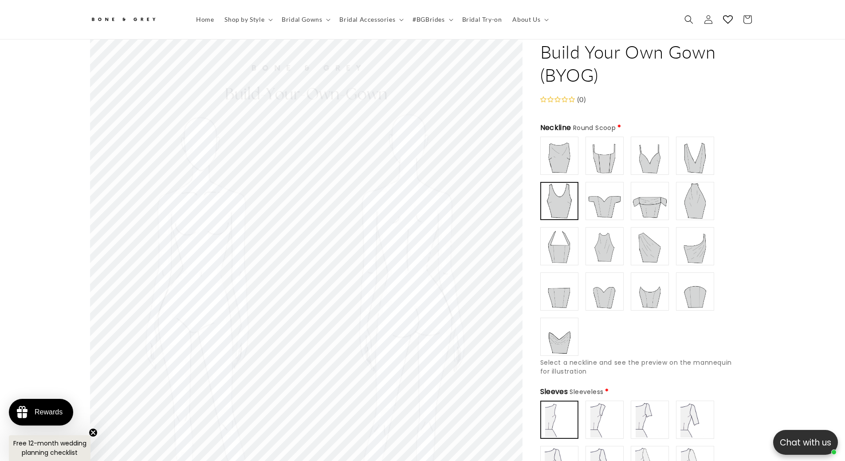
click at [592, 197] on img at bounding box center [604, 200] width 35 height 35
click at [625, 200] on div "Boat/ Bateau" at bounding box center [637, 246] width 195 height 219
click at [652, 204] on img at bounding box center [649, 200] width 35 height 35
click at [698, 202] on img at bounding box center [694, 200] width 35 height 35
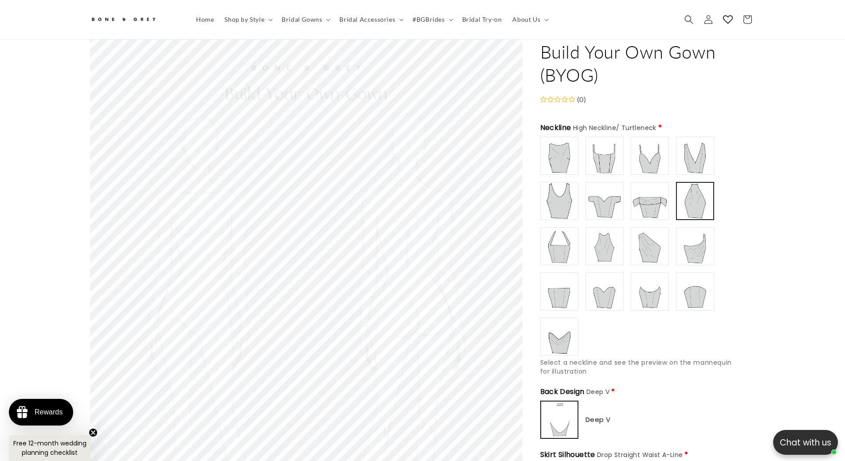
click at [557, 237] on img at bounding box center [559, 245] width 35 height 35
click at [610, 203] on img at bounding box center [604, 200] width 35 height 35
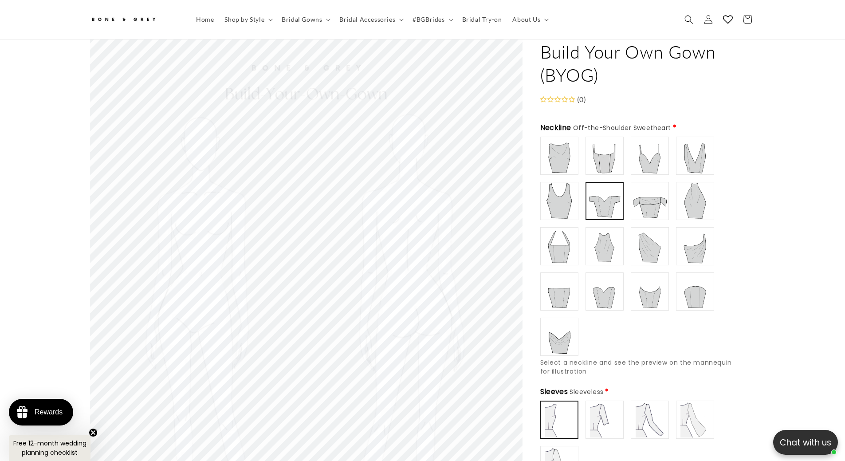
click at [655, 204] on img at bounding box center [649, 200] width 35 height 35
click at [567, 242] on img at bounding box center [559, 245] width 35 height 35
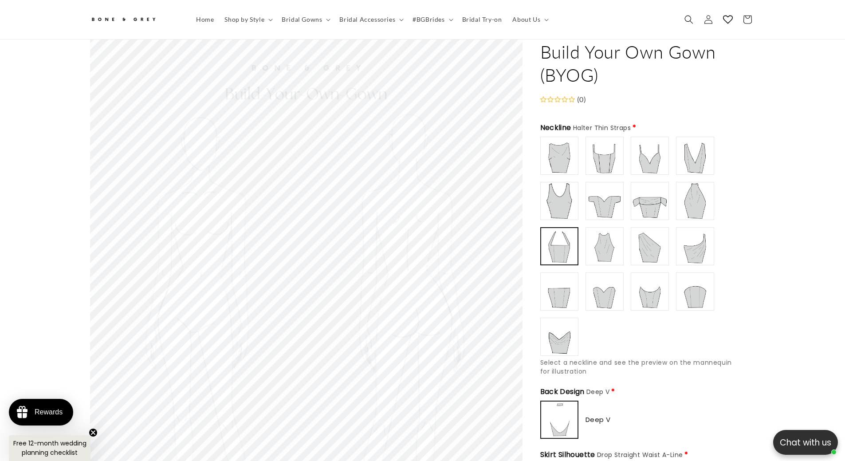
click at [602, 244] on img at bounding box center [604, 245] width 35 height 35
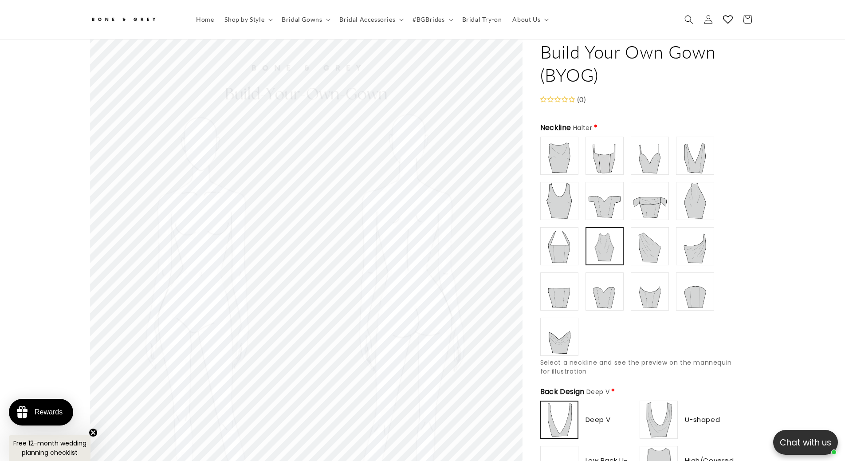
click at [661, 246] on img at bounding box center [649, 245] width 35 height 35
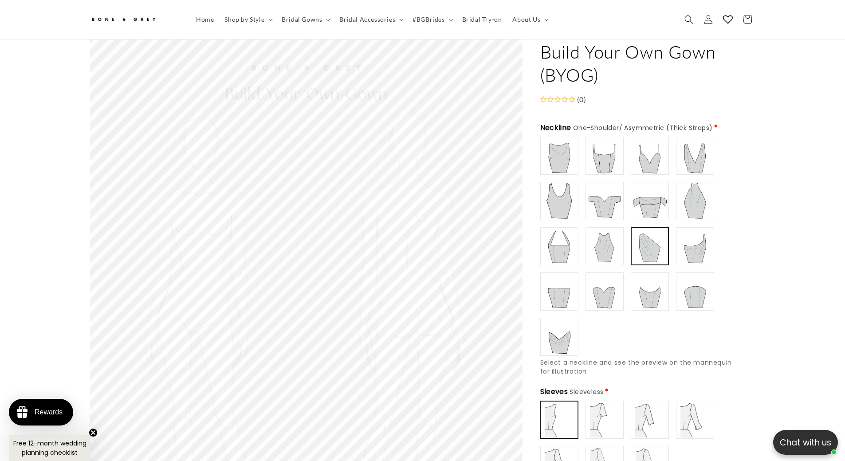
click at [698, 237] on img at bounding box center [694, 245] width 35 height 35
click at [653, 243] on img at bounding box center [649, 245] width 35 height 35
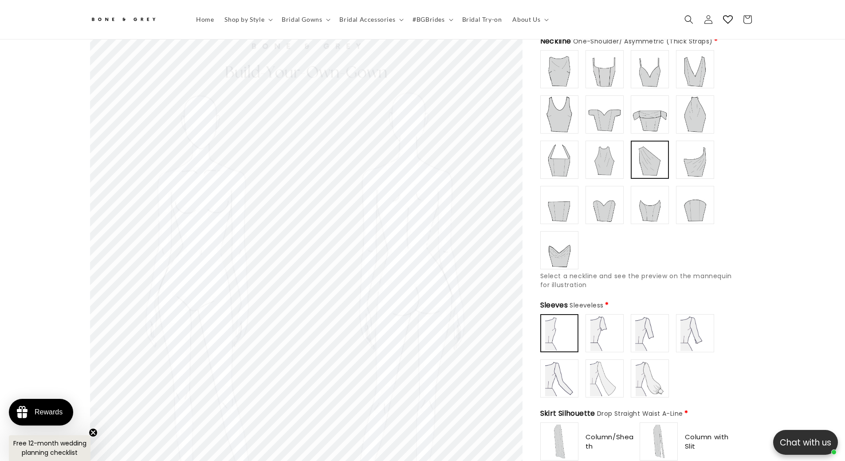
scroll to position [133, 0]
click at [557, 203] on img at bounding box center [559, 202] width 35 height 35
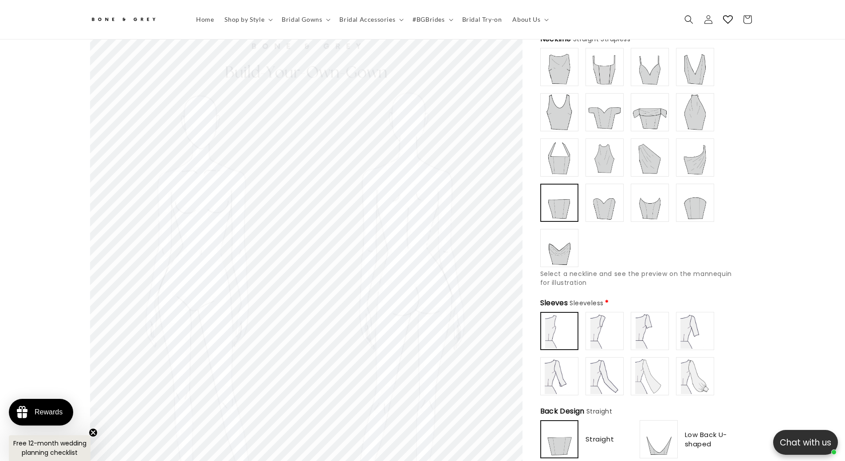
scroll to position [0, 488]
click at [606, 208] on img at bounding box center [604, 202] width 35 height 35
click at [648, 203] on img at bounding box center [649, 202] width 35 height 35
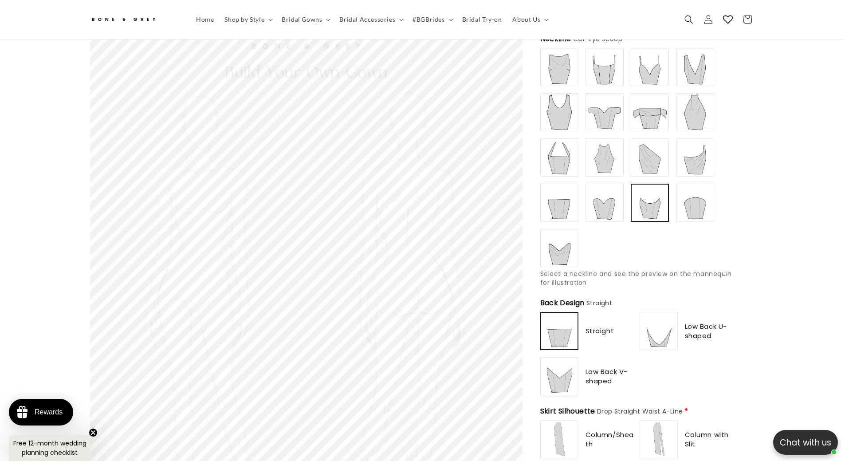
click at [691, 207] on img at bounding box center [694, 202] width 35 height 35
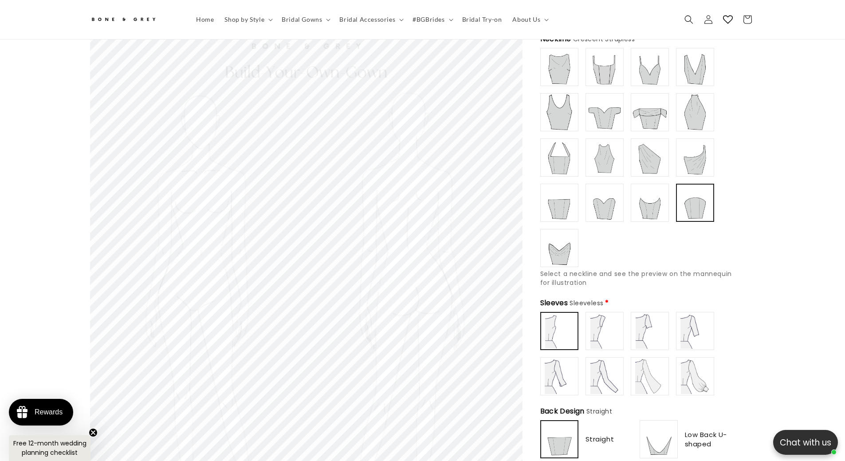
click at [563, 236] on img at bounding box center [559, 247] width 35 height 35
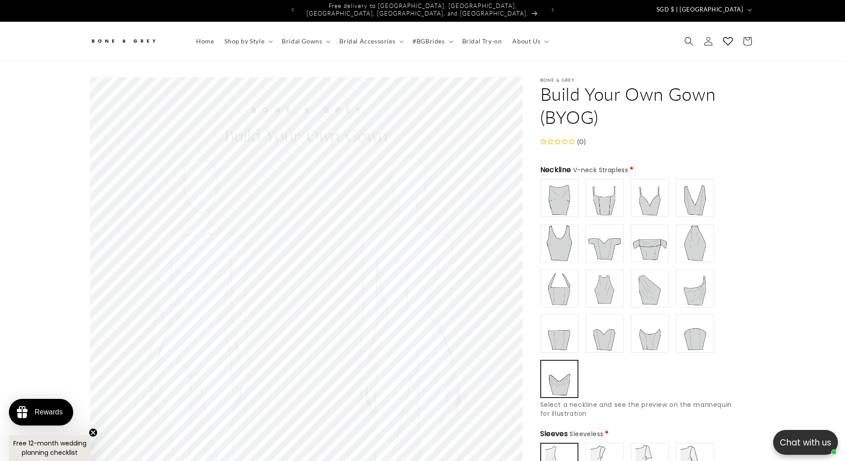
scroll to position [0, 0]
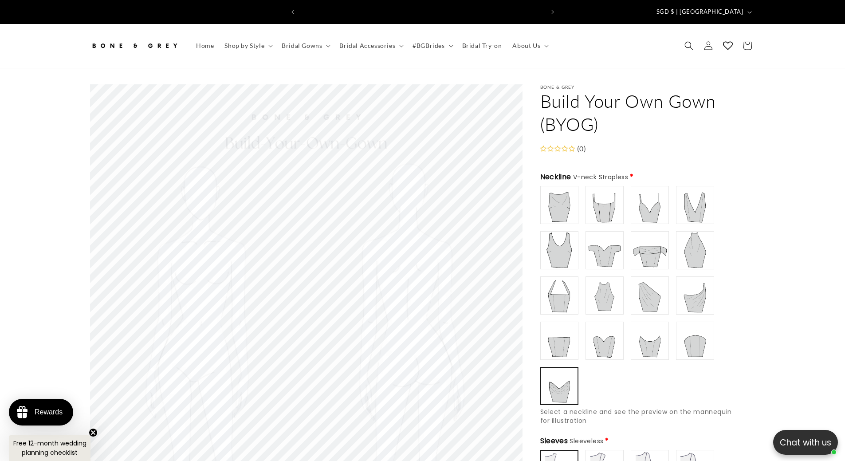
click at [605, 287] on img at bounding box center [604, 295] width 35 height 35
click at [661, 288] on img at bounding box center [649, 295] width 35 height 35
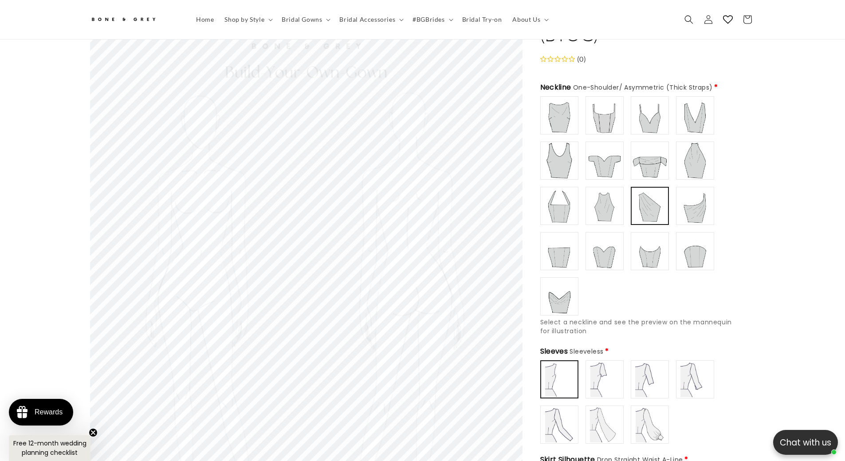
scroll to position [84, 0]
type input "**********"
click at [547, 254] on img at bounding box center [559, 251] width 35 height 35
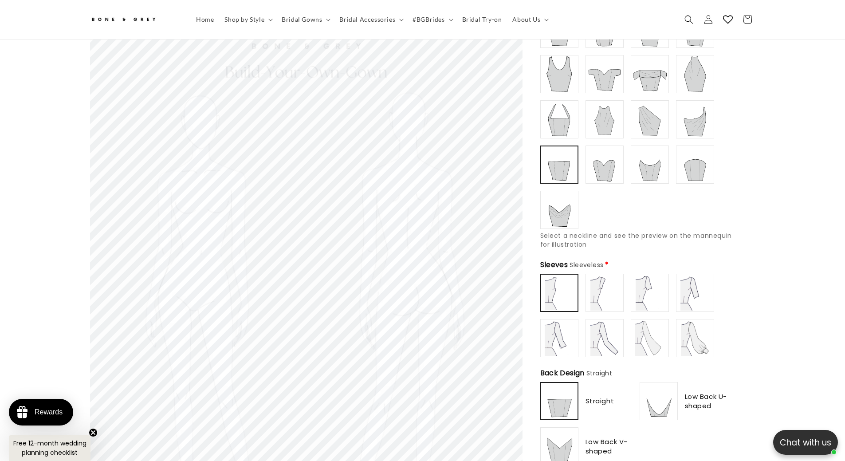
scroll to position [173, 0]
click at [592, 280] on img at bounding box center [604, 291] width 35 height 35
click at [644, 288] on img at bounding box center [649, 291] width 35 height 35
click at [706, 288] on img at bounding box center [694, 291] width 35 height 35
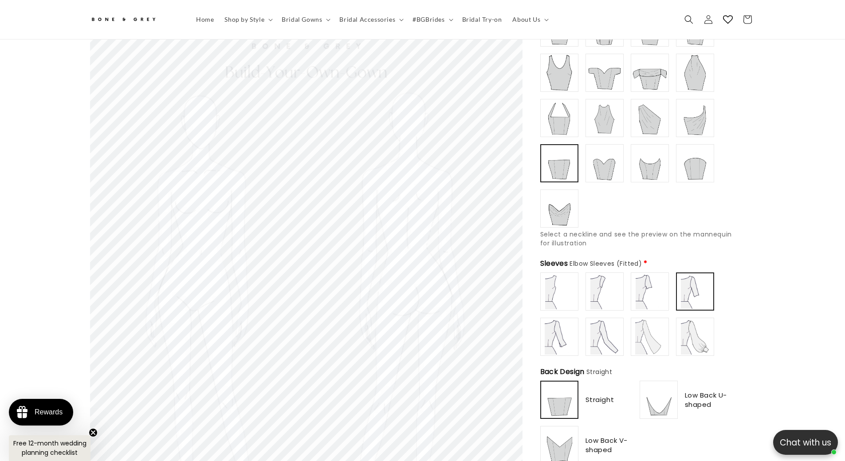
drag, startPoint x: 564, startPoint y: 335, endPoint x: 606, endPoint y: 334, distance: 41.7
click at [565, 335] on img at bounding box center [559, 336] width 35 height 35
click at [606, 334] on img at bounding box center [604, 336] width 35 height 35
click at [648, 334] on img at bounding box center [649, 336] width 35 height 35
type input "**********"
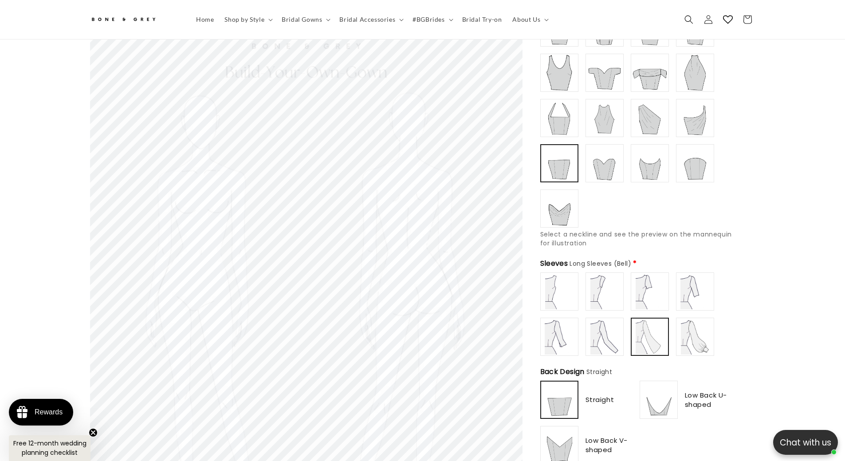
click at [693, 330] on img at bounding box center [694, 336] width 35 height 35
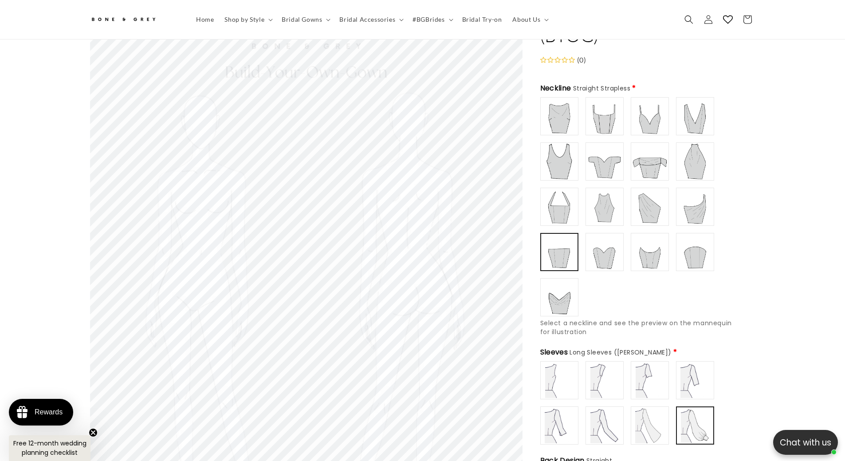
scroll to position [0, 0]
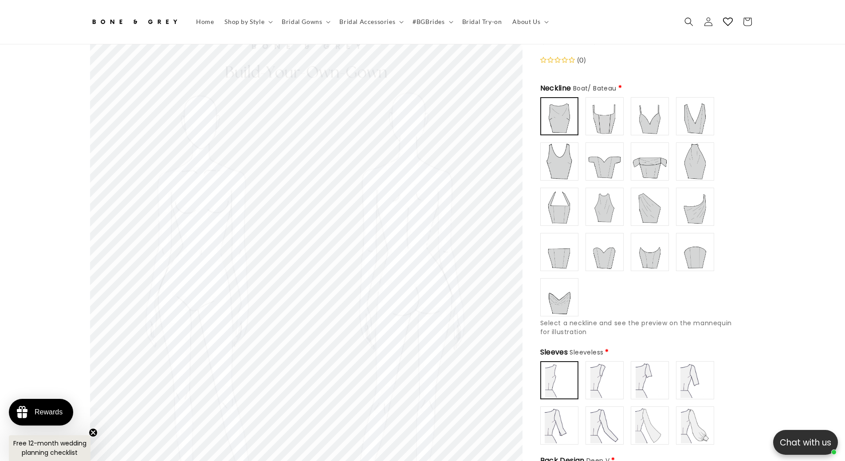
scroll to position [0, 244]
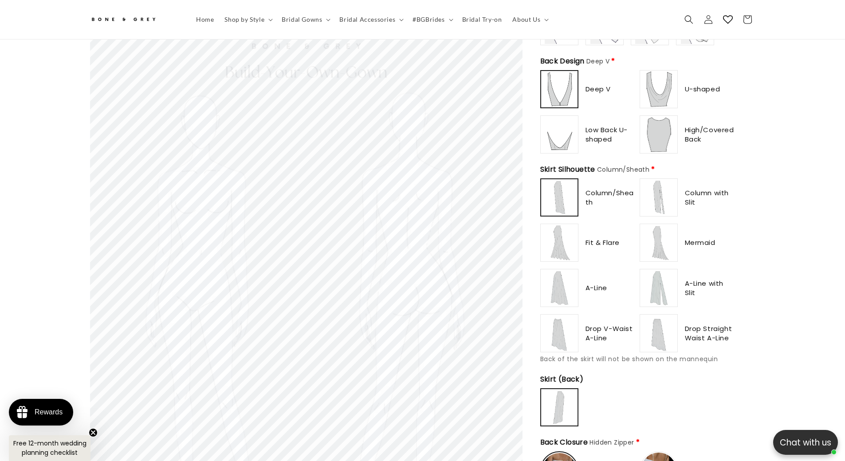
scroll to position [0, 244]
click at [664, 193] on img at bounding box center [658, 197] width 35 height 35
click at [564, 195] on img at bounding box center [559, 197] width 35 height 35
drag, startPoint x: 665, startPoint y: 194, endPoint x: 624, endPoint y: 224, distance: 50.6
click at [665, 194] on img at bounding box center [658, 197] width 35 height 35
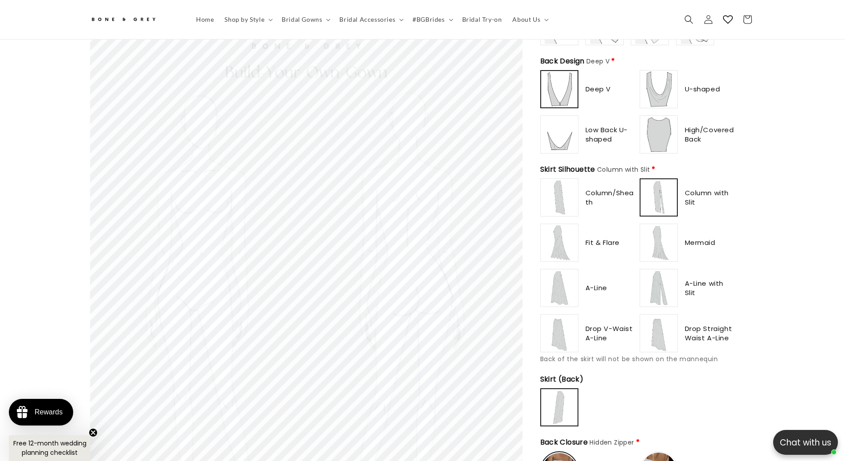
click at [574, 239] on img at bounding box center [559, 242] width 35 height 35
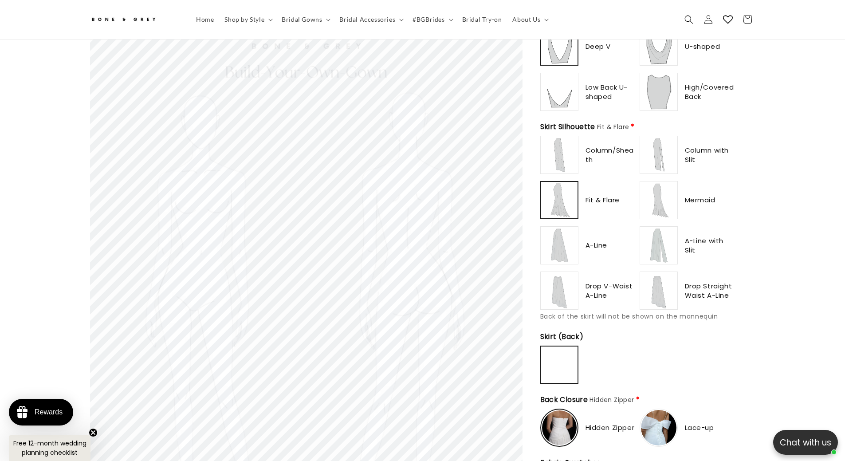
scroll to position [527, 0]
click at [656, 197] on img at bounding box center [658, 198] width 35 height 35
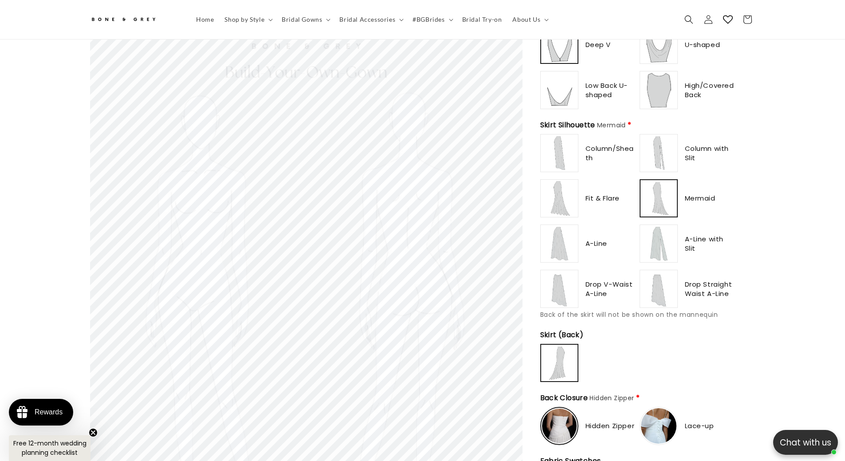
click at [656, 236] on img at bounding box center [658, 243] width 35 height 35
click at [567, 240] on img at bounding box center [559, 243] width 35 height 35
click at [559, 275] on img at bounding box center [559, 288] width 35 height 35
click at [677, 279] on label at bounding box center [659, 289] width 38 height 38
click at [563, 144] on img at bounding box center [559, 152] width 35 height 35
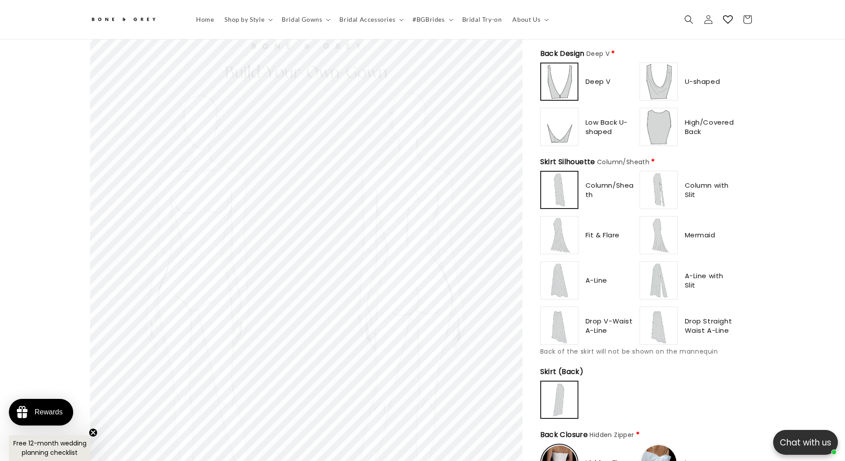
scroll to position [483, 0]
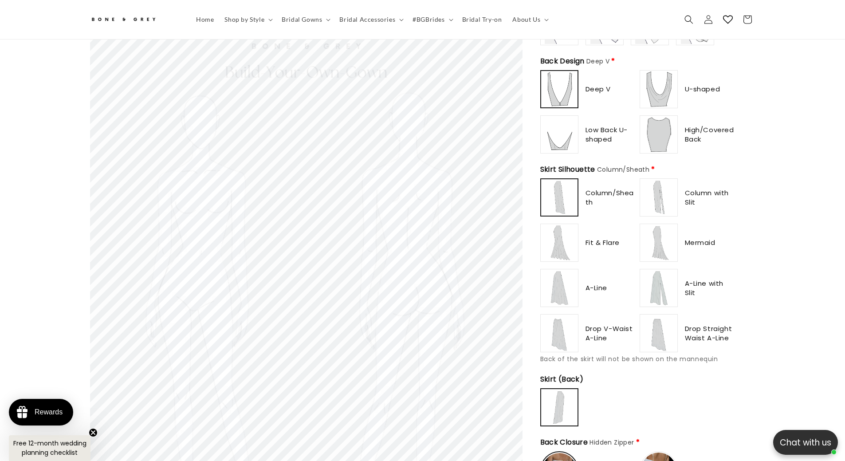
type input "**********"
click at [661, 198] on img at bounding box center [658, 197] width 35 height 35
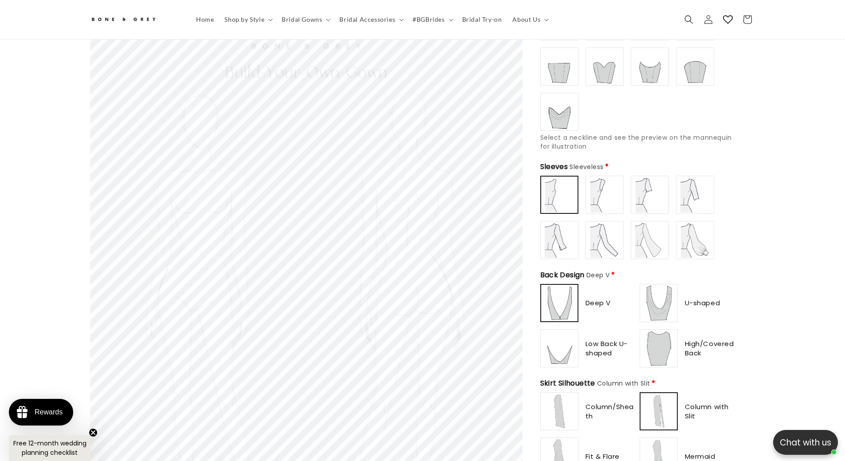
scroll to position [261, 0]
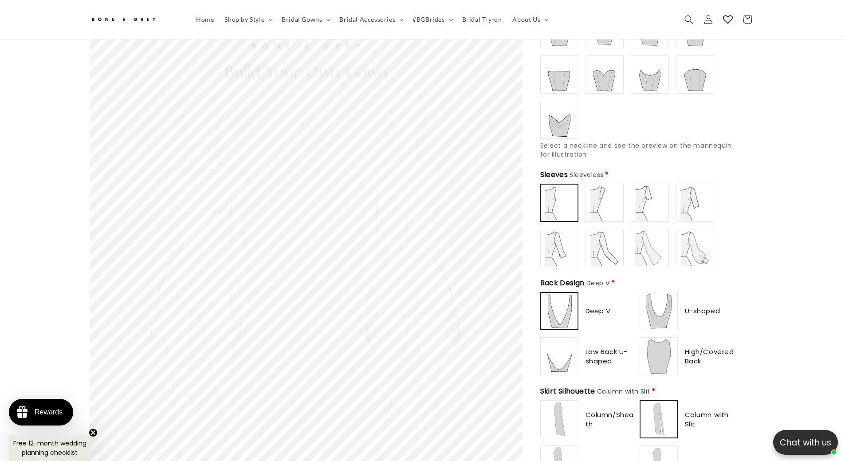
click at [597, 195] on img at bounding box center [604, 202] width 35 height 35
type input "**********"
click at [558, 205] on img at bounding box center [559, 202] width 35 height 35
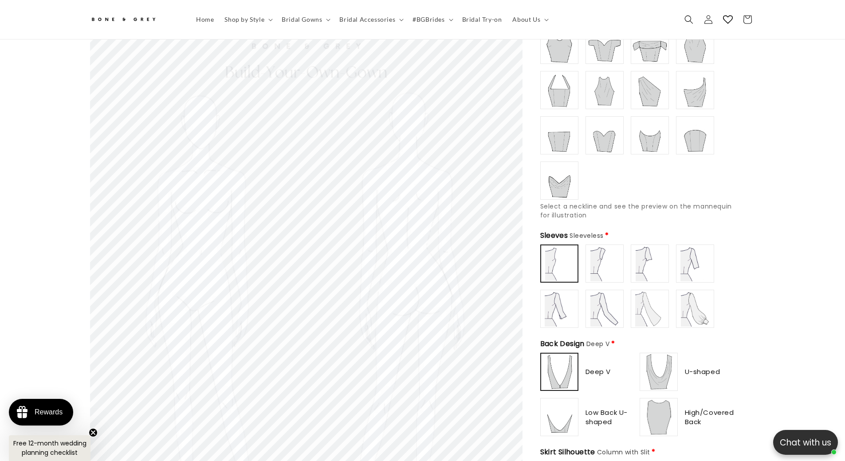
scroll to position [217, 0]
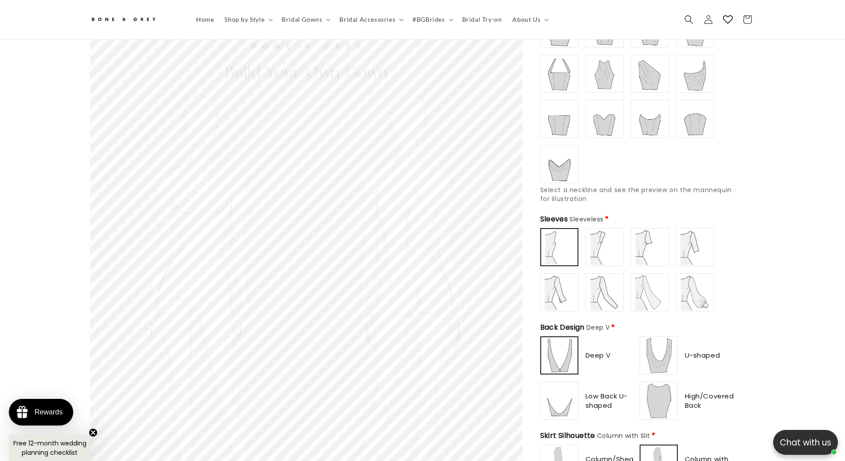
click at [555, 243] on img at bounding box center [559, 247] width 35 height 35
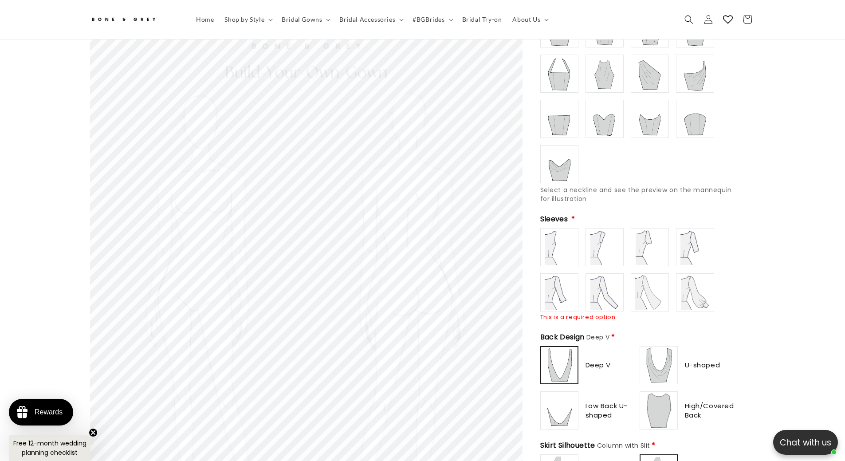
click at [590, 251] on img at bounding box center [604, 246] width 35 height 35
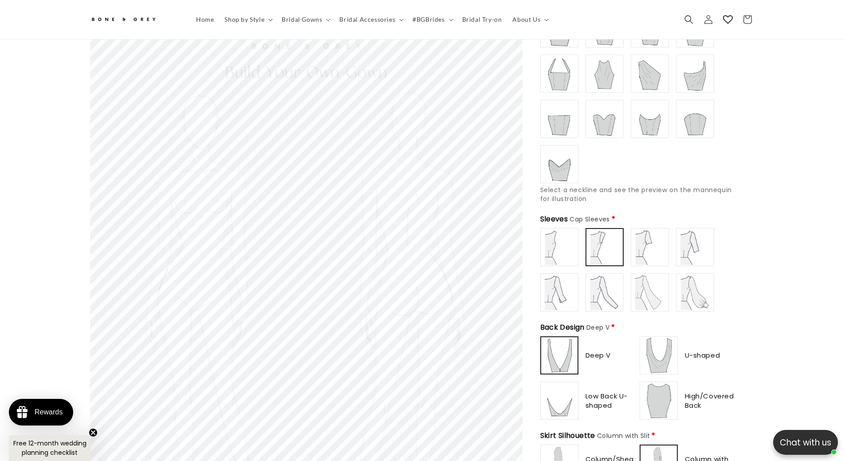
click at [648, 243] on img at bounding box center [649, 246] width 35 height 35
click at [692, 242] on img at bounding box center [694, 246] width 35 height 35
click at [572, 275] on img at bounding box center [559, 292] width 35 height 35
click at [610, 285] on img at bounding box center [604, 292] width 35 height 35
click at [653, 282] on img at bounding box center [649, 292] width 35 height 35
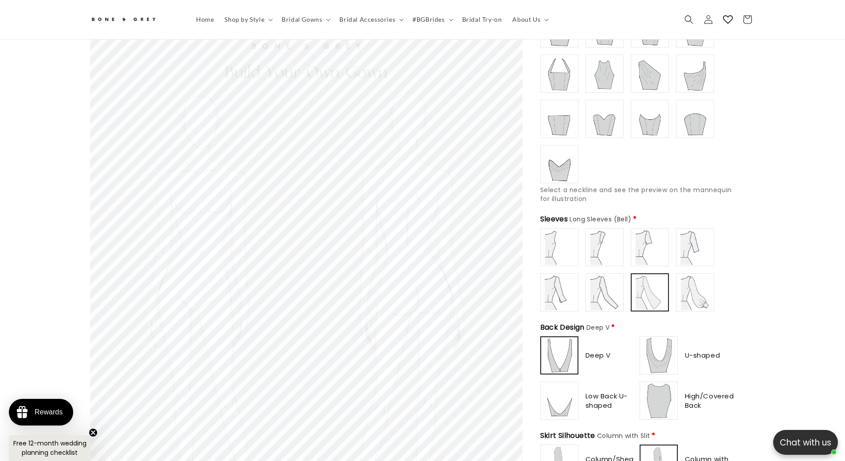
type input "**********"
click at [700, 282] on img at bounding box center [694, 292] width 35 height 35
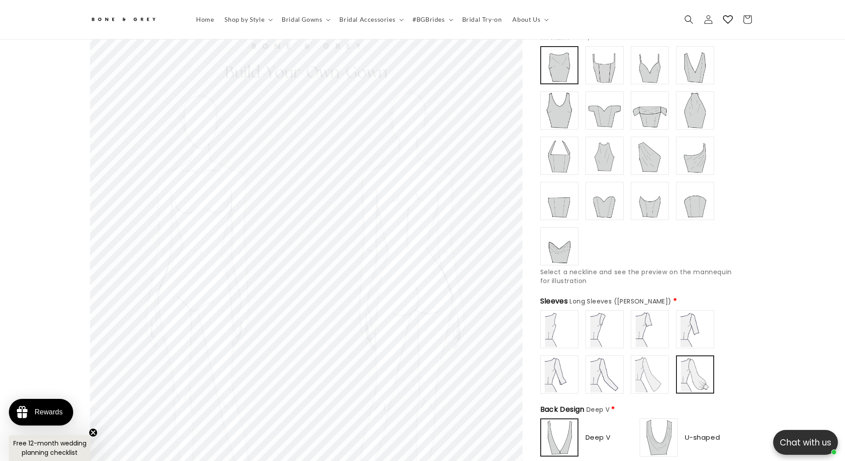
scroll to position [128, 0]
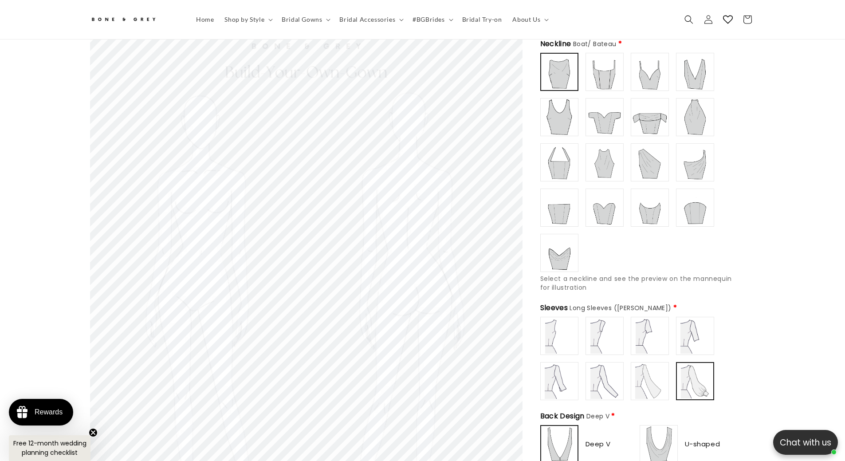
type input "**********"
click at [603, 122] on img at bounding box center [604, 116] width 35 height 35
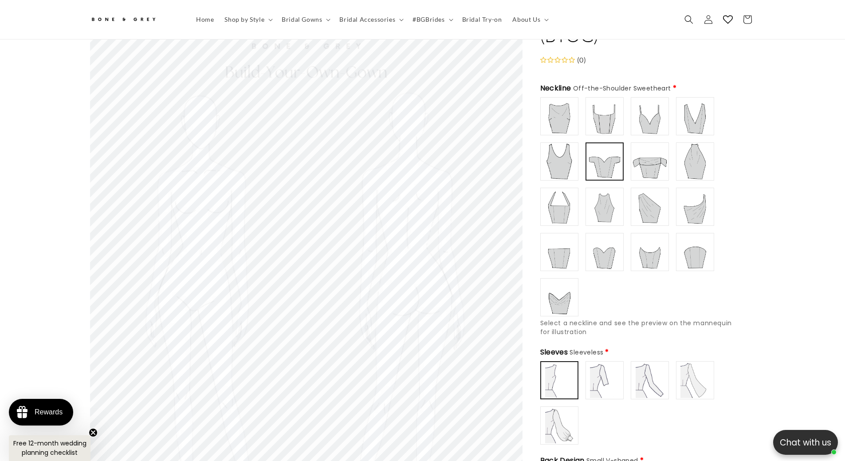
scroll to position [0, 488]
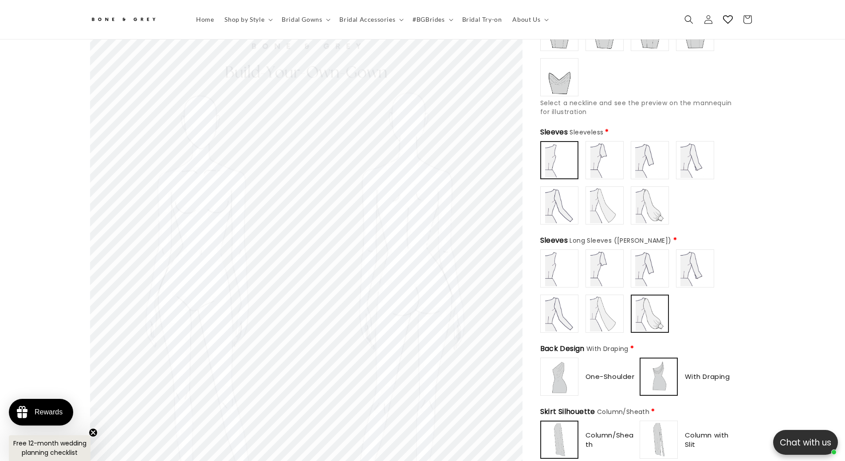
scroll to position [306, 0]
click at [552, 374] on img at bounding box center [559, 374] width 35 height 35
type input "**********"
click at [659, 365] on img at bounding box center [658, 374] width 35 height 35
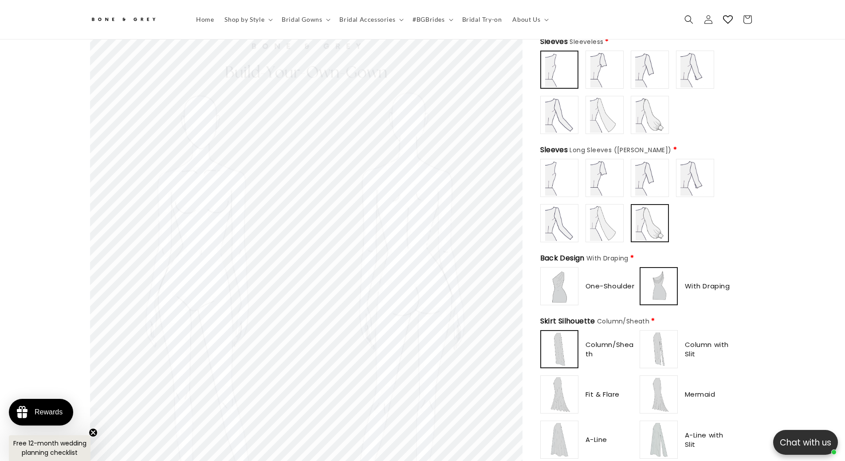
scroll to position [0, 244]
click at [657, 344] on img at bounding box center [658, 348] width 35 height 35
type input "**********"
click at [560, 345] on img at bounding box center [559, 348] width 35 height 35
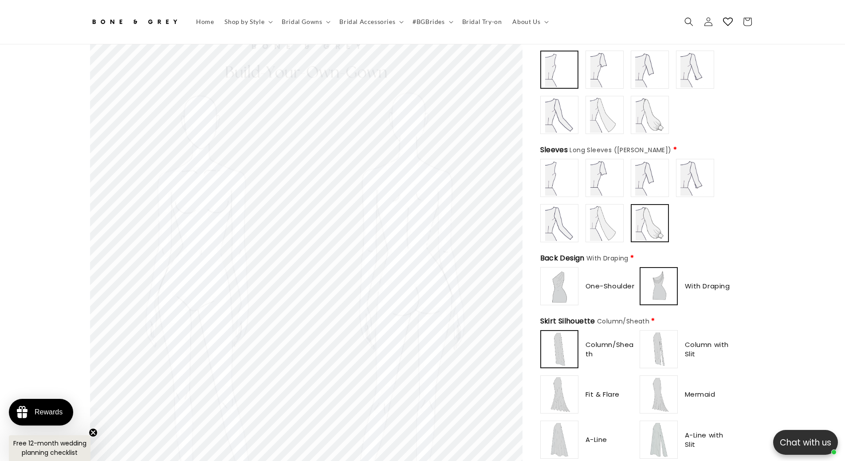
scroll to position [399, 0]
click at [555, 272] on img at bounding box center [559, 285] width 35 height 35
type input "**********"
click at [648, 271] on img at bounding box center [658, 285] width 35 height 35
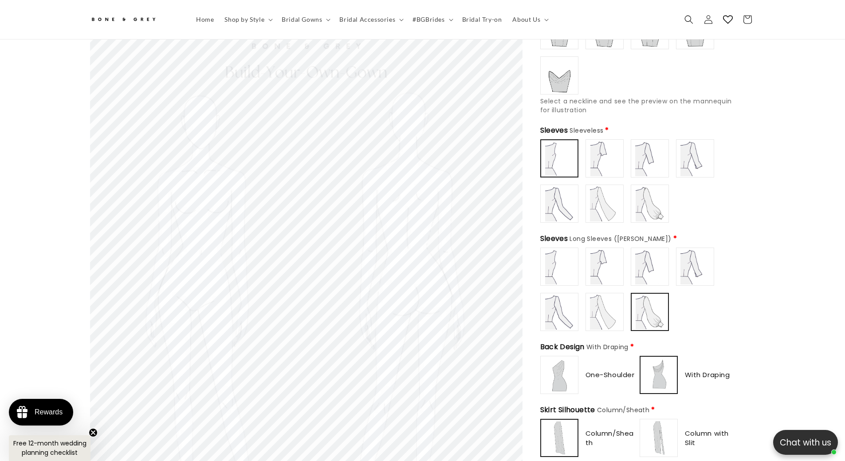
scroll to position [0, 488]
click at [600, 156] on img at bounding box center [604, 158] width 35 height 35
click at [557, 154] on img at bounding box center [559, 158] width 35 height 35
click at [605, 154] on img at bounding box center [604, 158] width 35 height 35
click at [557, 156] on img at bounding box center [559, 158] width 35 height 35
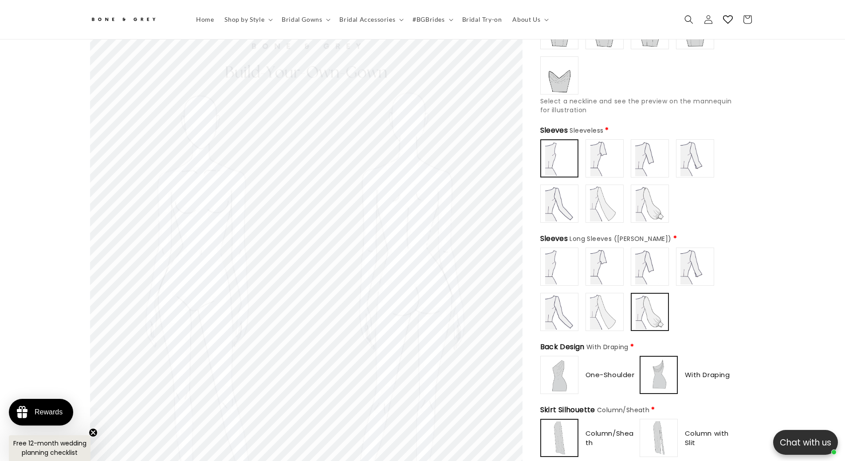
click at [594, 153] on img at bounding box center [604, 158] width 35 height 35
type input "**********"
click at [563, 157] on img at bounding box center [559, 158] width 35 height 35
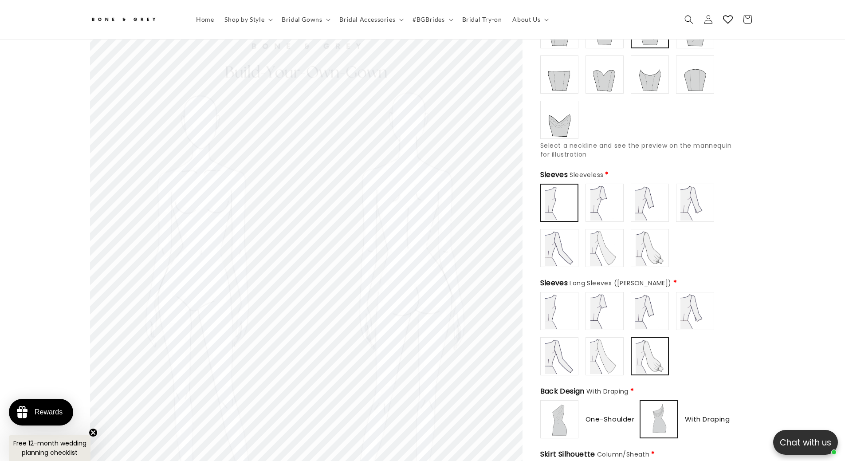
scroll to position [0, 0]
click at [557, 201] on img at bounding box center [559, 202] width 35 height 35
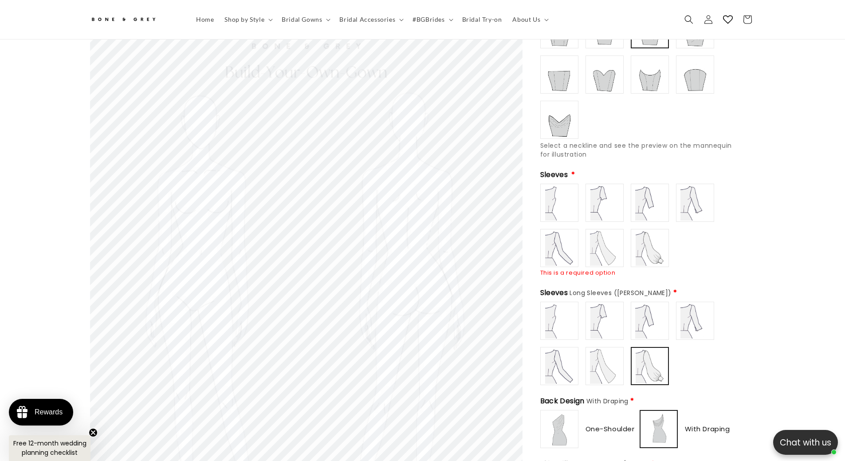
click at [557, 201] on img at bounding box center [559, 202] width 35 height 35
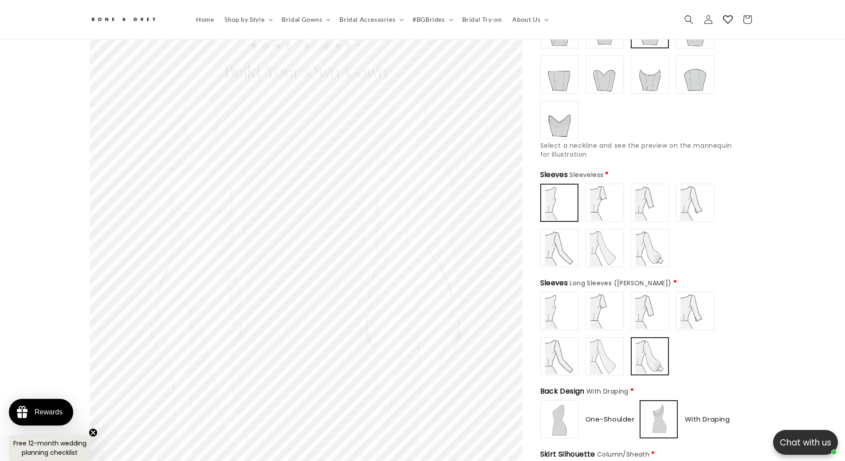
type input "**********"
click at [607, 199] on img at bounding box center [604, 202] width 35 height 35
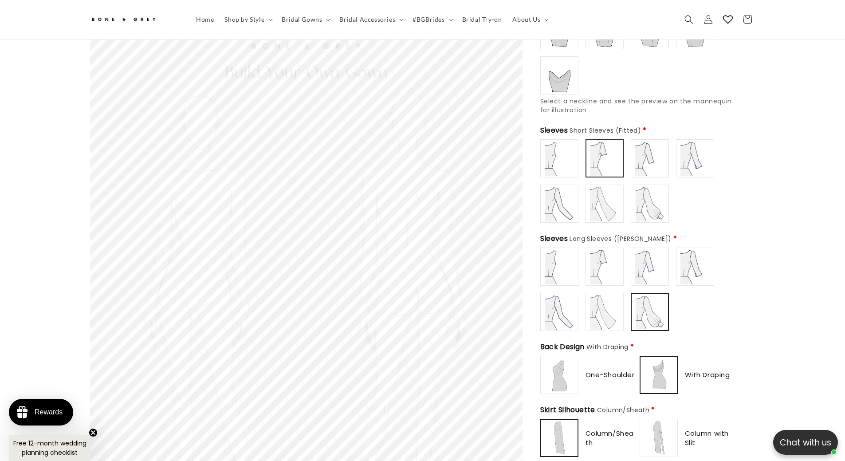
scroll to position [0, 244]
